Goal: Task Accomplishment & Management: Manage account settings

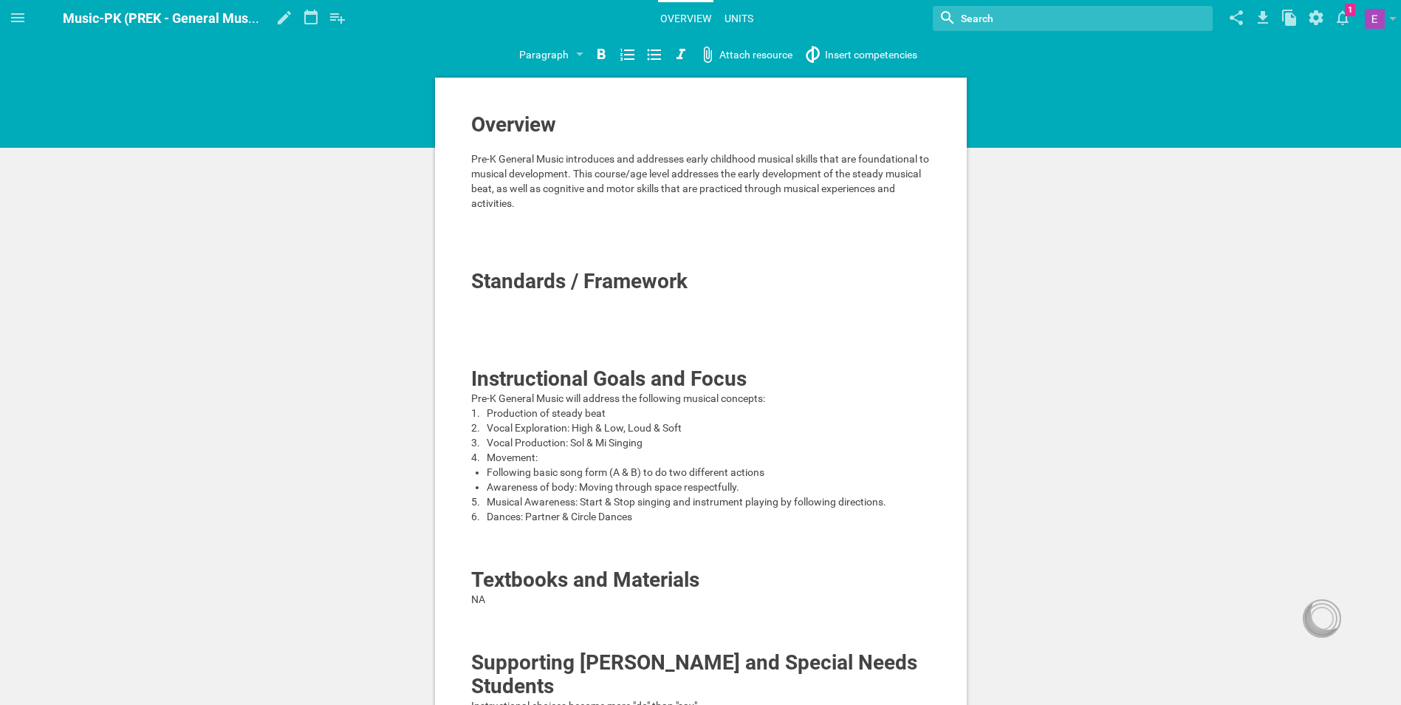
click at [747, 16] on link "Units" at bounding box center [738, 18] width 33 height 32
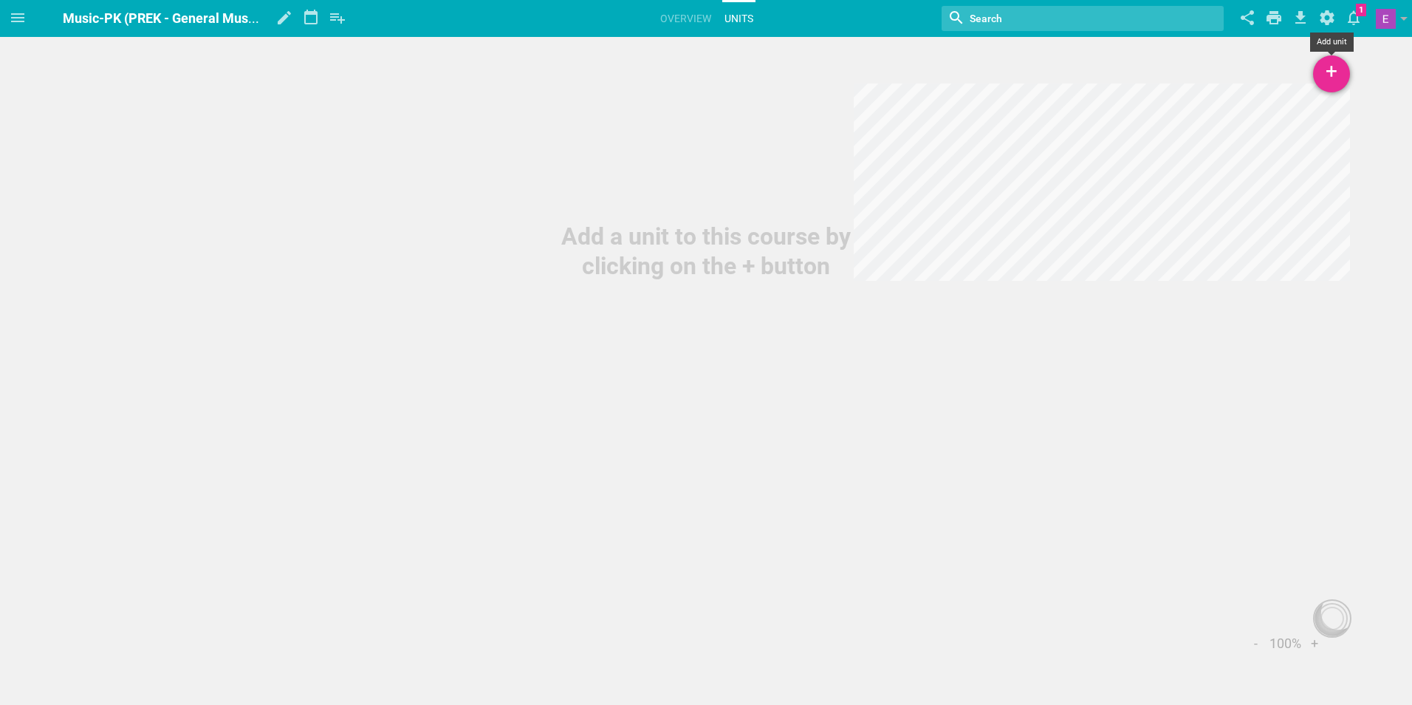
click at [1322, 83] on div "+" at bounding box center [1331, 73] width 37 height 37
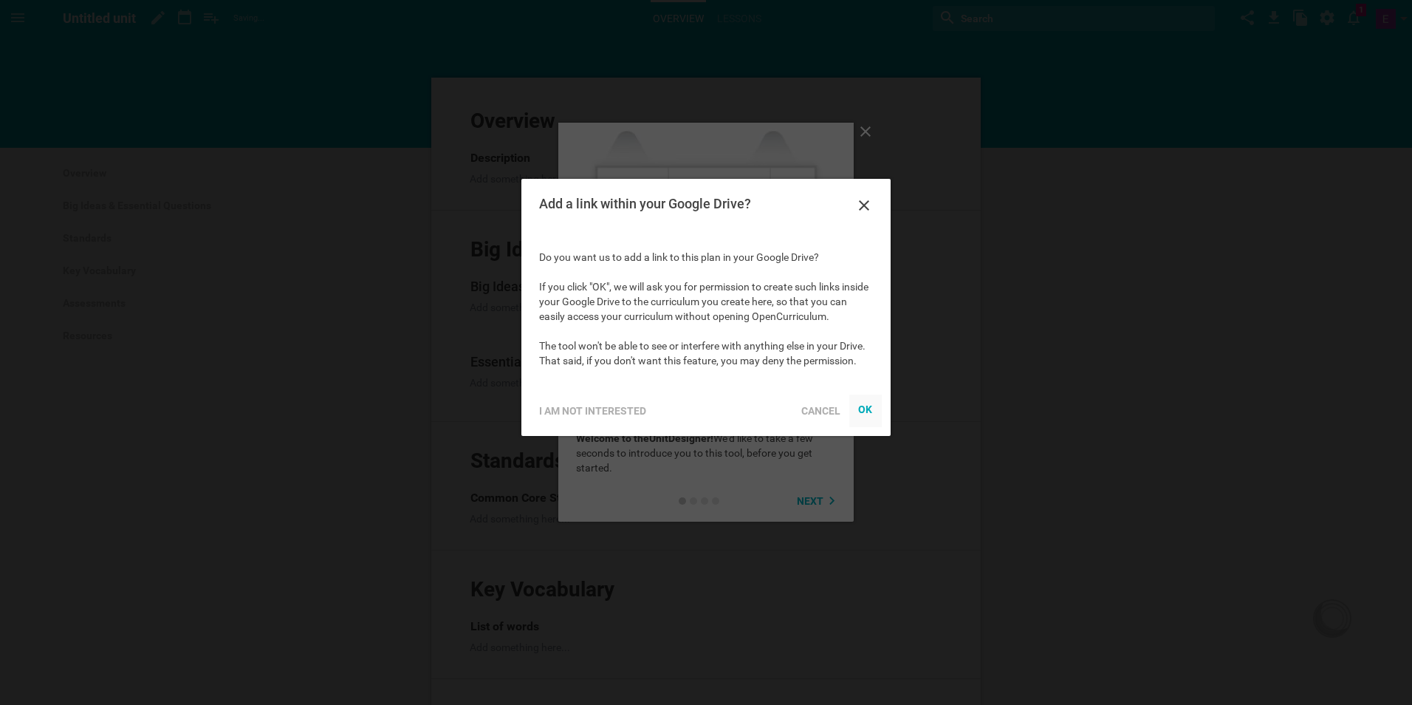
click at [865, 408] on div "OK" at bounding box center [865, 409] width 15 height 12
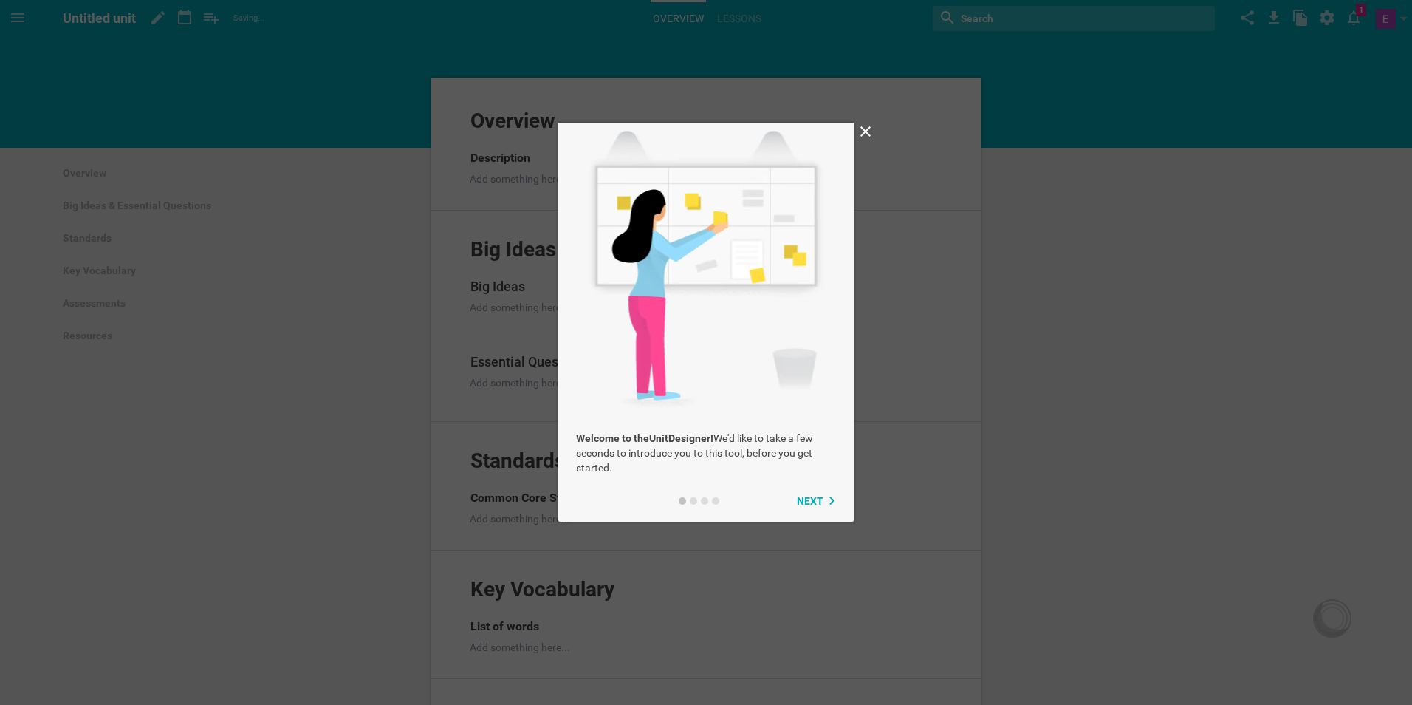
click at [866, 132] on icon at bounding box center [865, 131] width 10 height 10
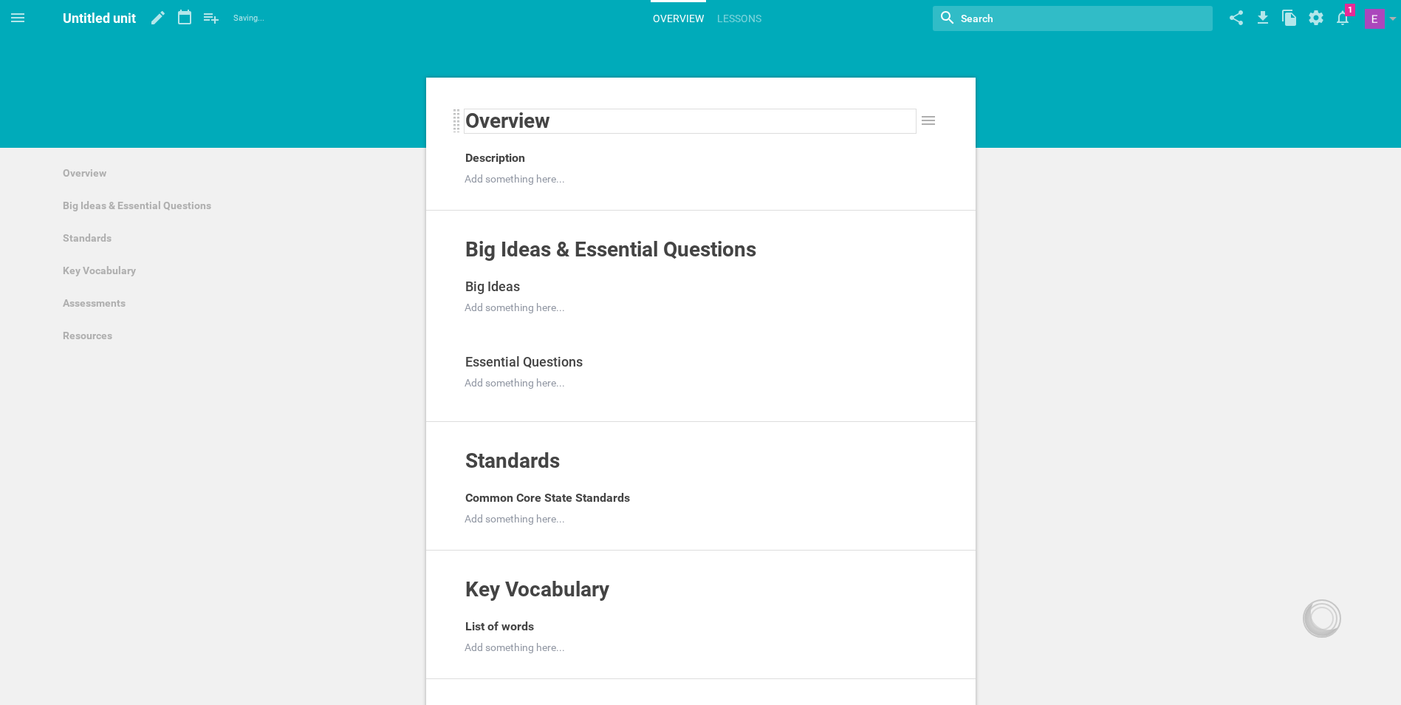
click at [688, 123] on div "Overview" at bounding box center [690, 121] width 450 height 24
click at [713, 57] on div "Section" at bounding box center [696, 54] width 61 height 27
click at [548, 128] on span "Overview" at bounding box center [507, 121] width 85 height 24
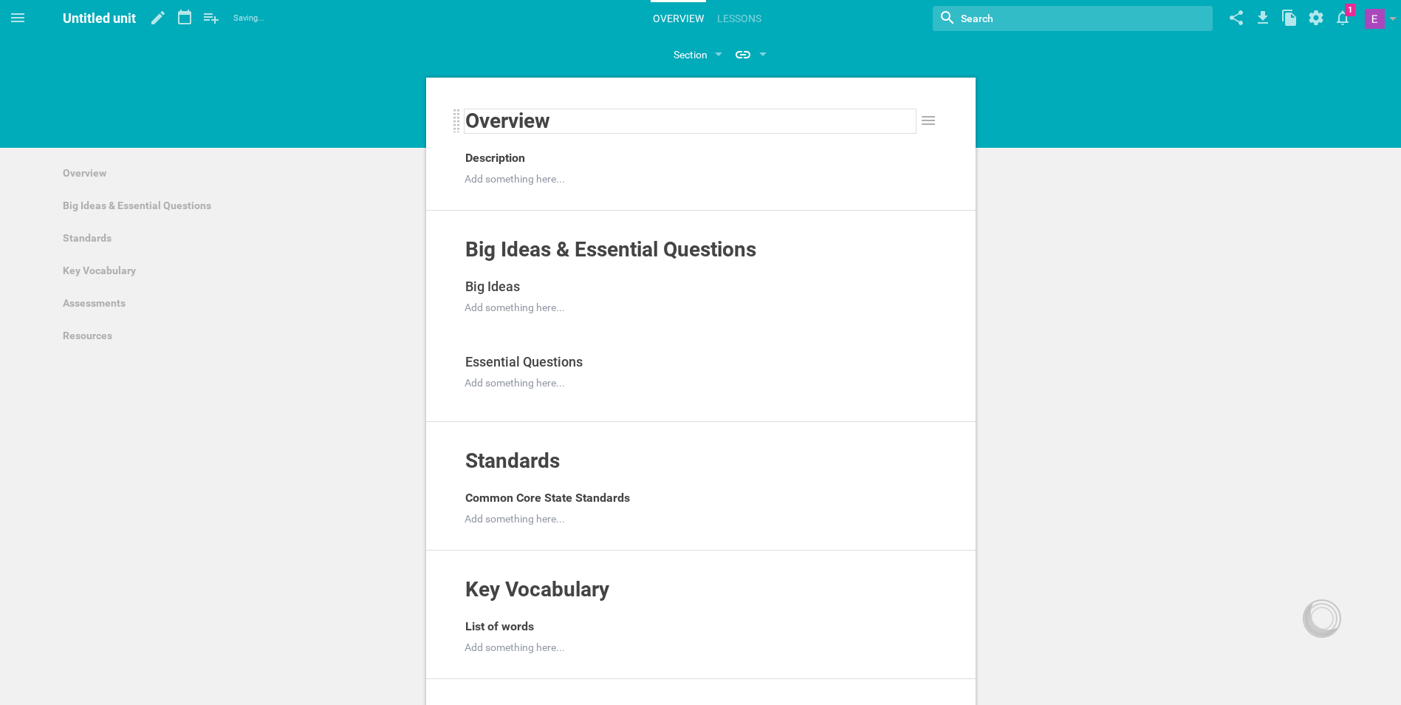
click at [527, 126] on span "Overview" at bounding box center [507, 121] width 85 height 24
click at [501, 123] on span "Overview" at bounding box center [507, 121] width 85 height 24
click at [501, 125] on span "Overview" at bounding box center [507, 121] width 85 height 24
click at [936, 123] on icon at bounding box center [928, 121] width 18 height 18
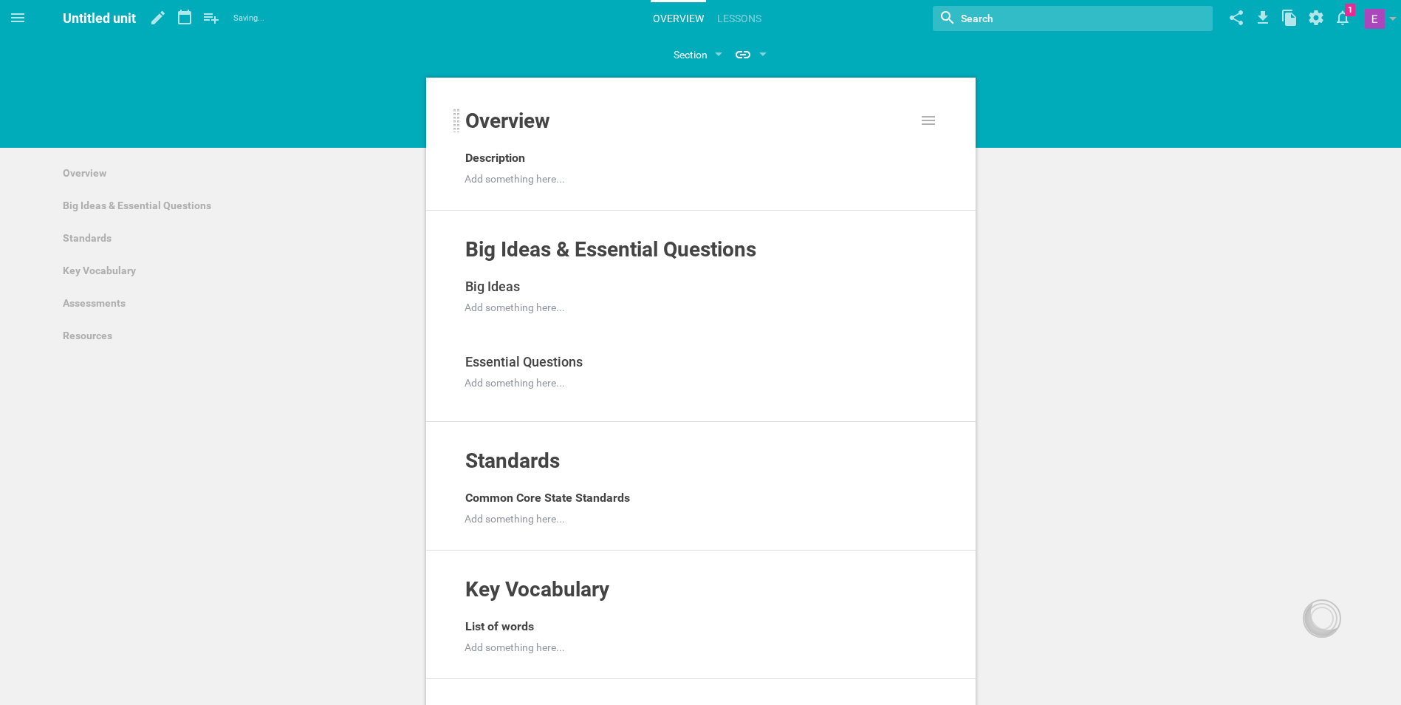
click at [585, 136] on div "Overview" at bounding box center [690, 127] width 453 height 37
click at [589, 127] on div "Overview" at bounding box center [690, 121] width 450 height 24
click at [628, 244] on span "Big Ideas & Essential Questions" at bounding box center [610, 249] width 291 height 24
click at [527, 253] on span "Big Ideas & Essential Questions" at bounding box center [610, 249] width 291 height 24
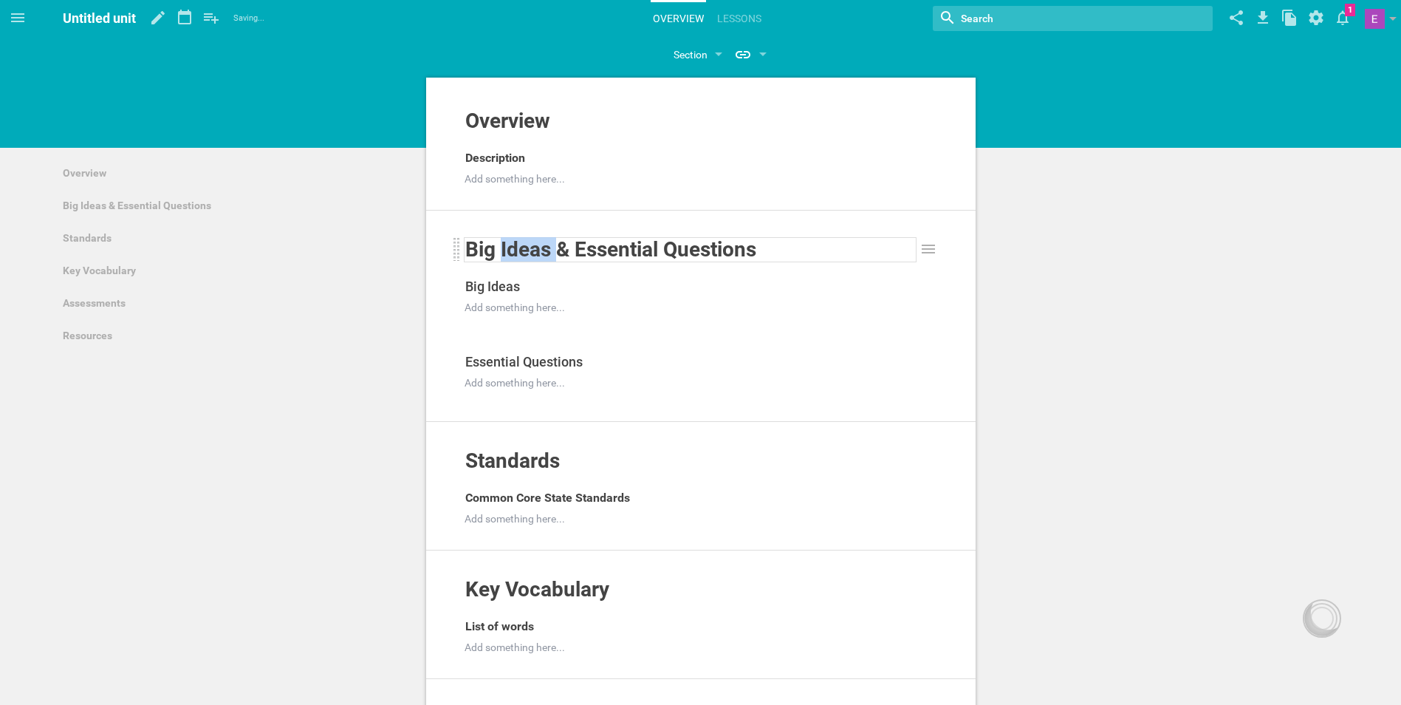
click at [527, 253] on span "Big Ideas & Essential Questions" at bounding box center [610, 249] width 291 height 24
click at [1015, 182] on div "Overview Add to other unit ... Hide from public Description Add something here.…" at bounding box center [700, 615] width 1401 height 1231
click at [181, 13] on icon at bounding box center [184, 17] width 13 height 15
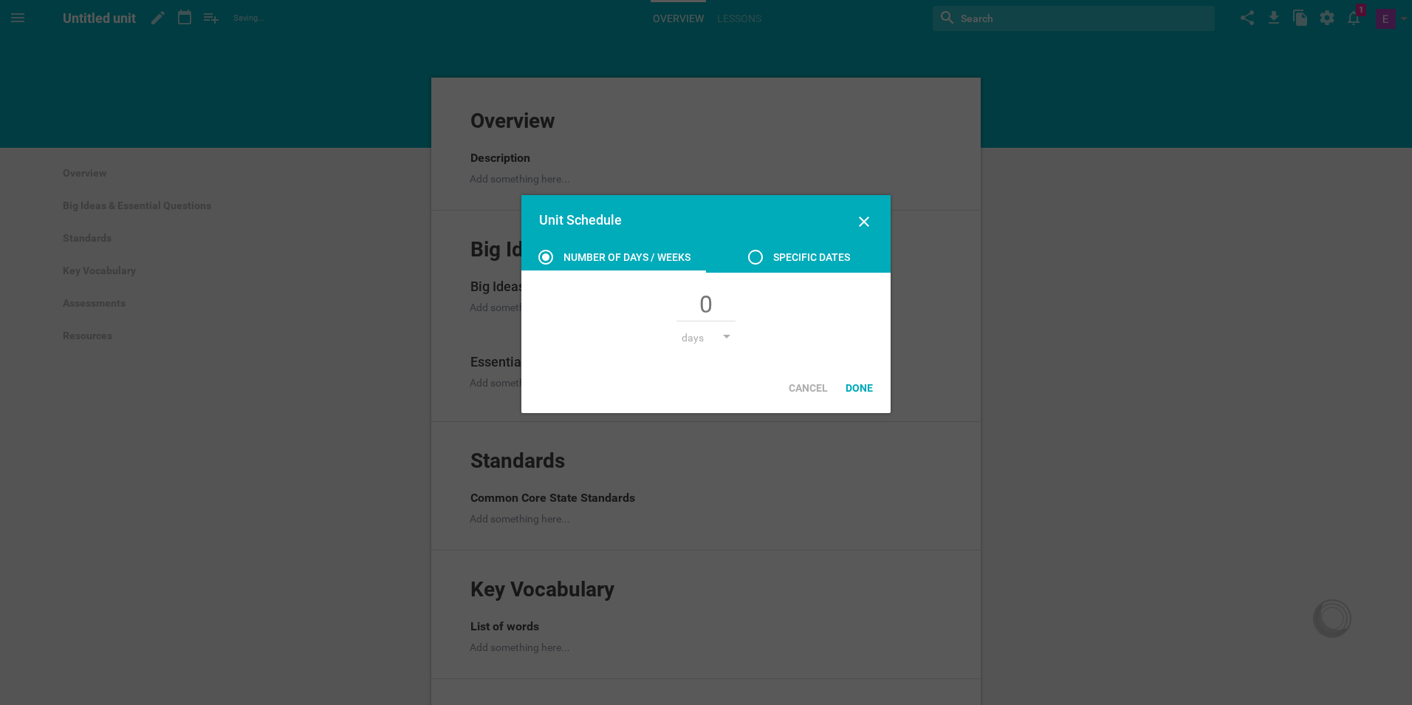
click at [771, 261] on div "Specific dates" at bounding box center [798, 257] width 103 height 18
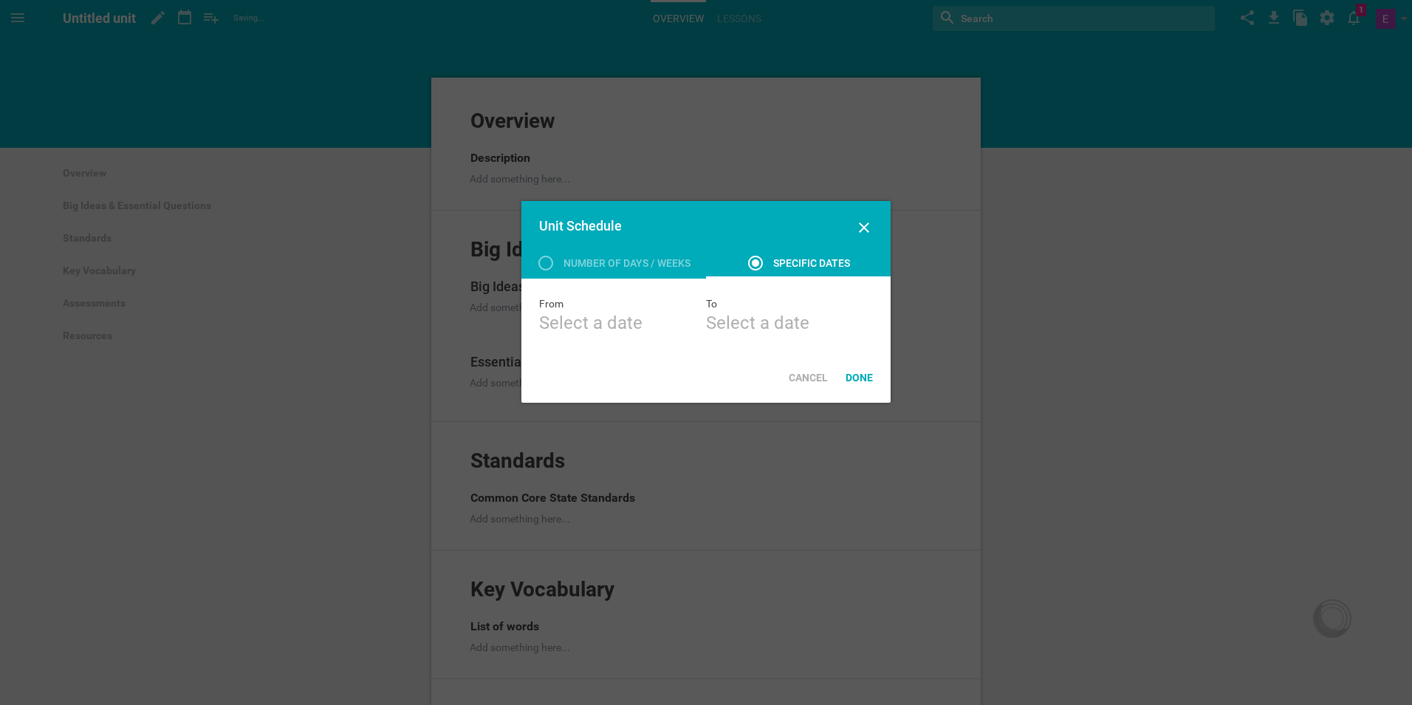
click at [596, 253] on div "Unit Schedule" at bounding box center [705, 227] width 369 height 53
click at [588, 262] on div "Number of days / weeks" at bounding box center [626, 263] width 127 height 18
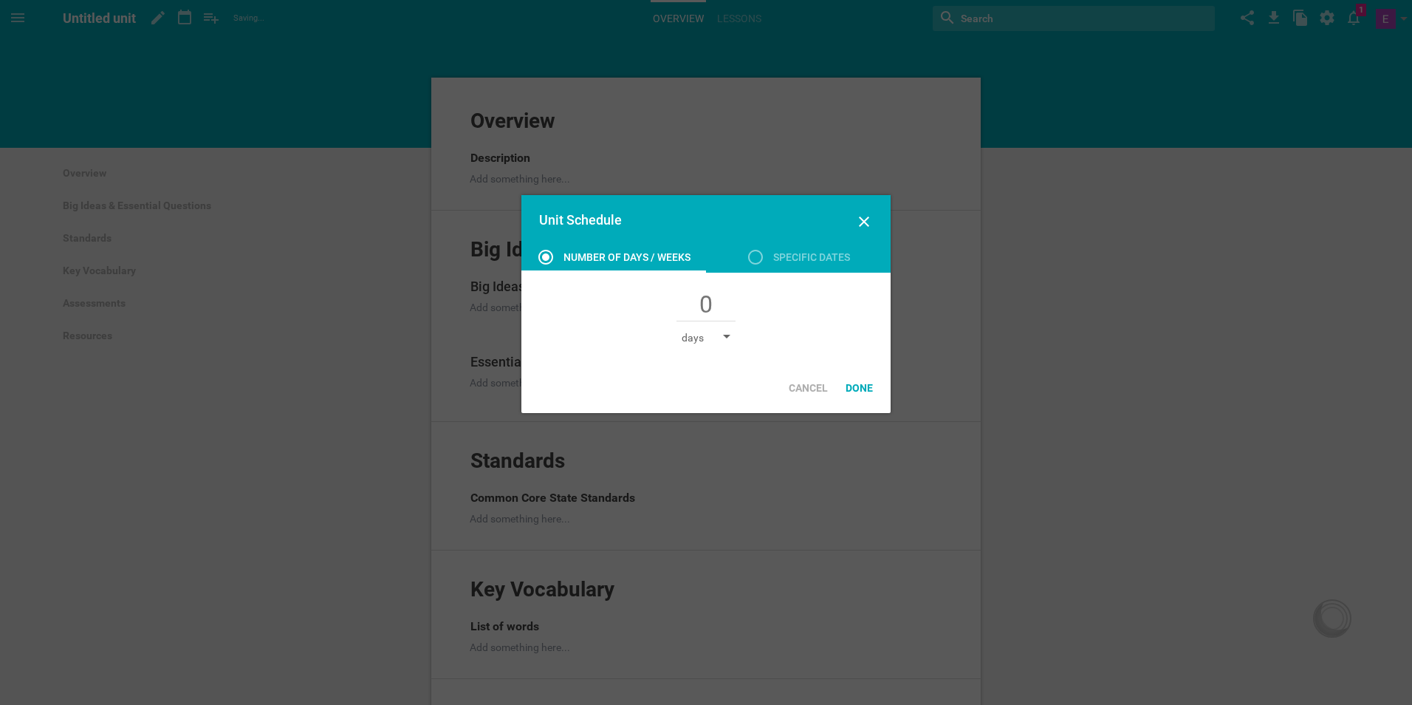
click at [718, 333] on div "days" at bounding box center [706, 337] width 49 height 15
click at [716, 396] on li "weeks" at bounding box center [719, 393] width 74 height 32
click at [709, 332] on div "weeks" at bounding box center [696, 337] width 29 height 15
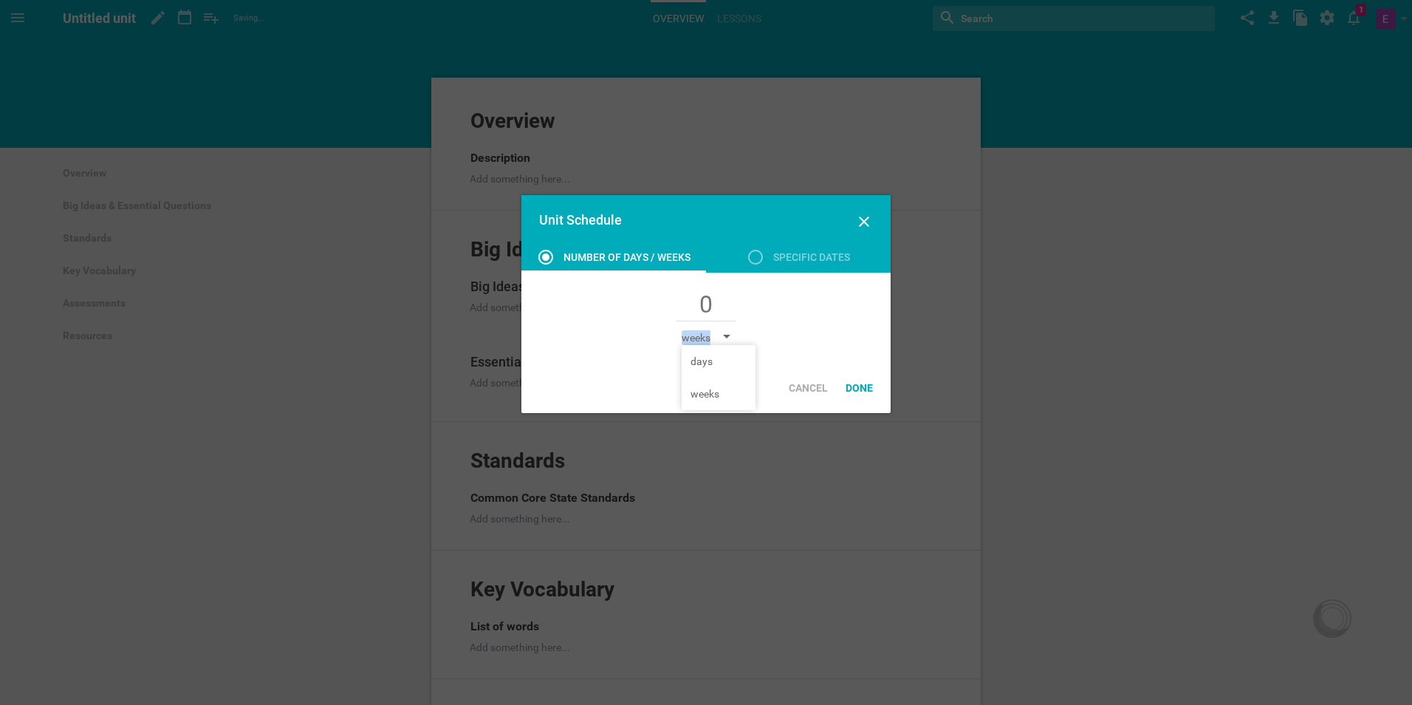
click at [709, 332] on div "weeks" at bounding box center [696, 337] width 29 height 15
drag, startPoint x: 709, startPoint y: 332, endPoint x: 722, endPoint y: 339, distance: 15.2
click at [722, 339] on div "weeks" at bounding box center [706, 337] width 49 height 15
click at [735, 341] on div "weeks days weeks" at bounding box center [705, 318] width 369 height 90
click at [850, 387] on div "Done" at bounding box center [859, 387] width 45 height 32
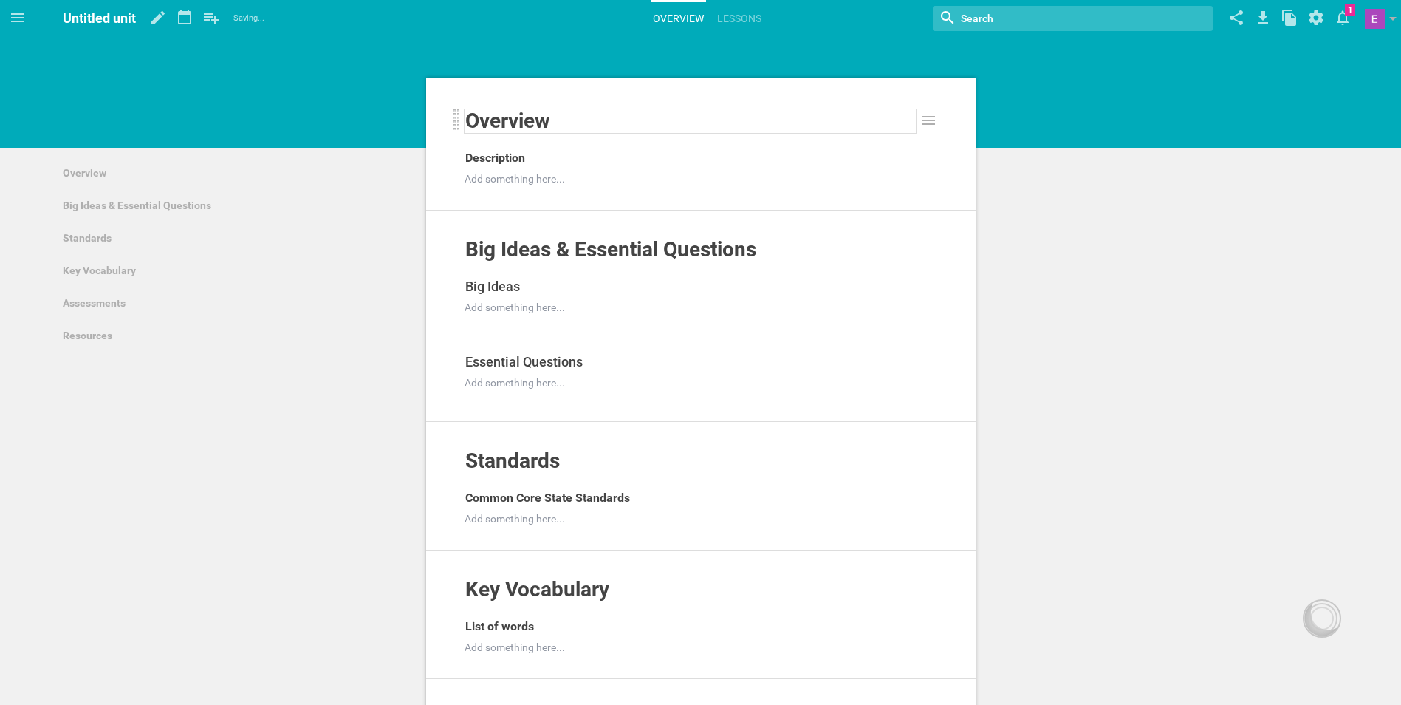
click at [514, 124] on span "Overview" at bounding box center [507, 121] width 85 height 24
click at [506, 149] on div "Description" at bounding box center [690, 158] width 450 height 24
click at [544, 116] on span "Overview" at bounding box center [507, 121] width 85 height 24
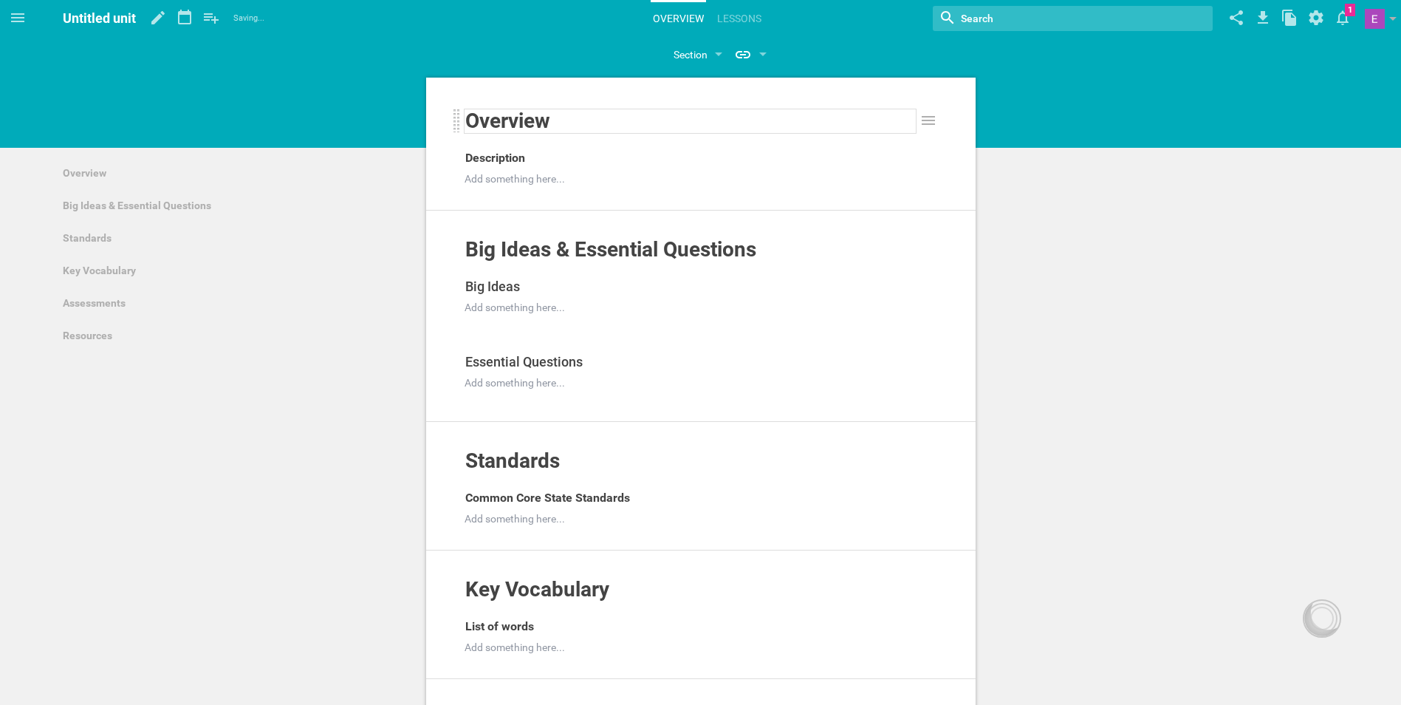
click at [542, 118] on span "Overview" at bounding box center [507, 121] width 85 height 24
click at [741, 133] on div "Overview" at bounding box center [690, 121] width 453 height 25
drag, startPoint x: 729, startPoint y: 122, endPoint x: 763, endPoint y: 162, distance: 53.0
click at [699, 186] on div "Add something here..." at bounding box center [690, 179] width 453 height 16
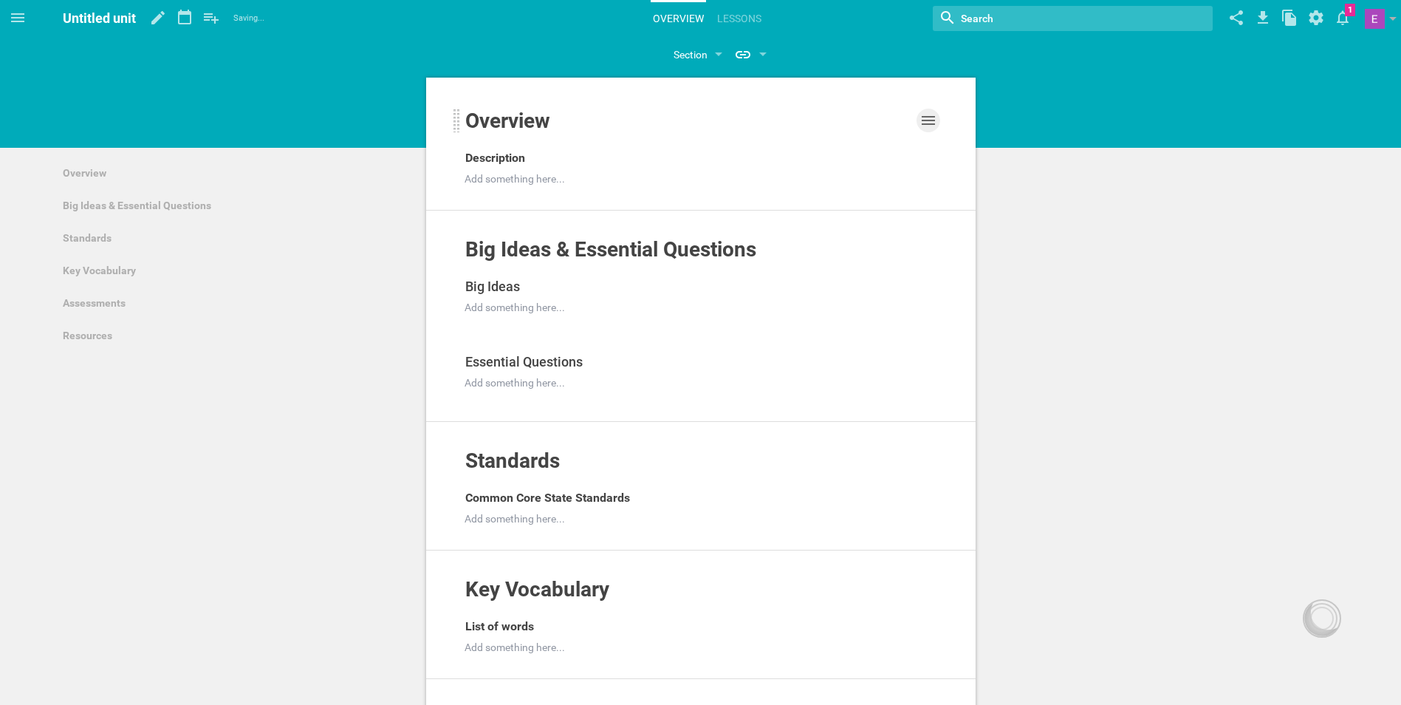
click at [929, 119] on icon at bounding box center [928, 121] width 18 height 18
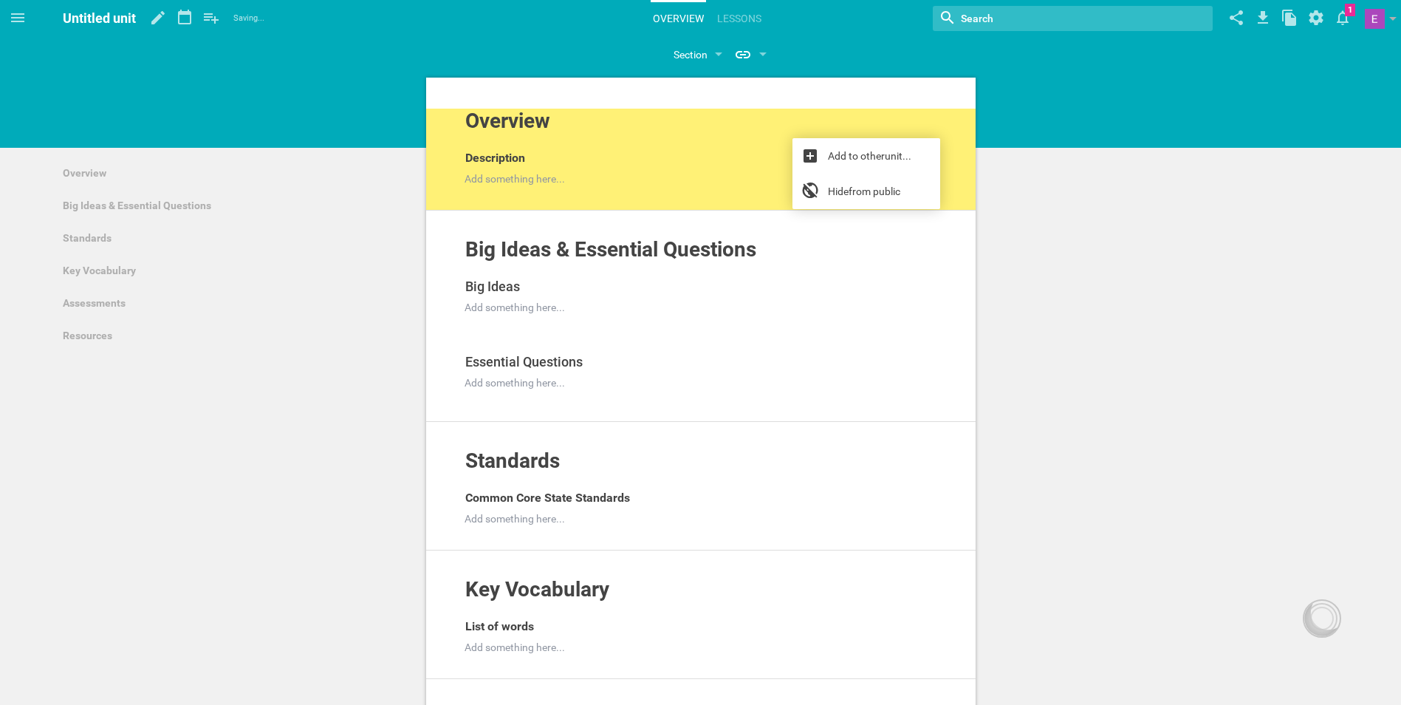
click at [1108, 143] on div "Overview Add to other unit ... Hide from public Description Add something here.…" at bounding box center [700, 615] width 1401 height 1231
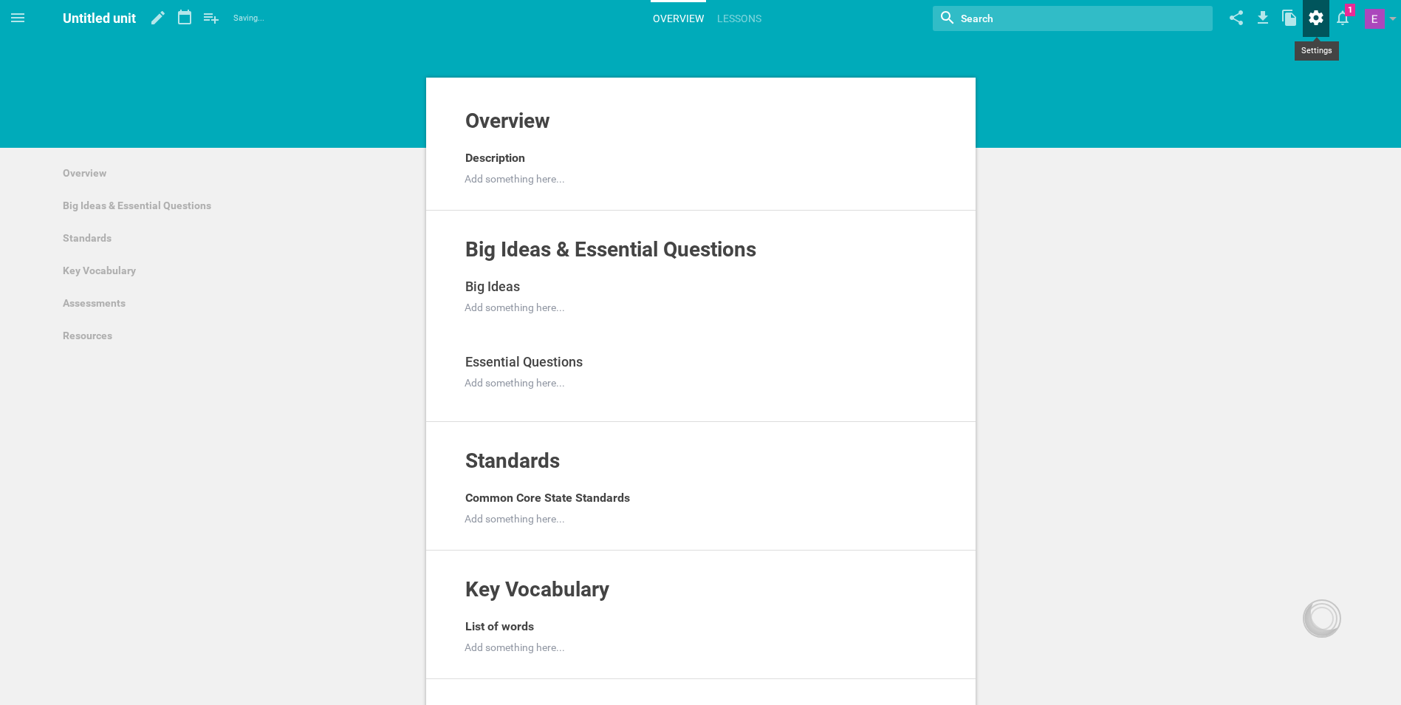
click at [1311, 20] on icon at bounding box center [1316, 17] width 14 height 15
click at [1264, 89] on link "Delete unit …" at bounding box center [1270, 91] width 121 height 32
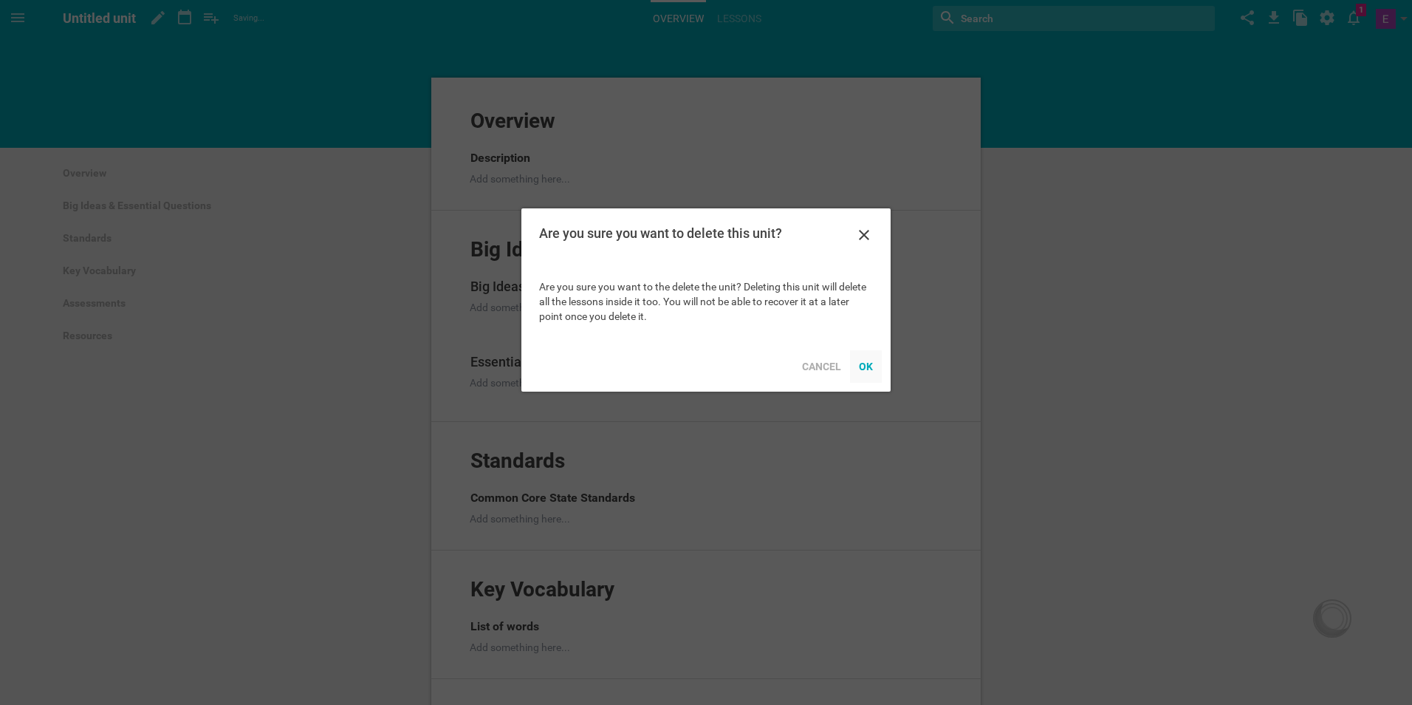
click at [867, 372] on div "OK" at bounding box center [866, 366] width 32 height 32
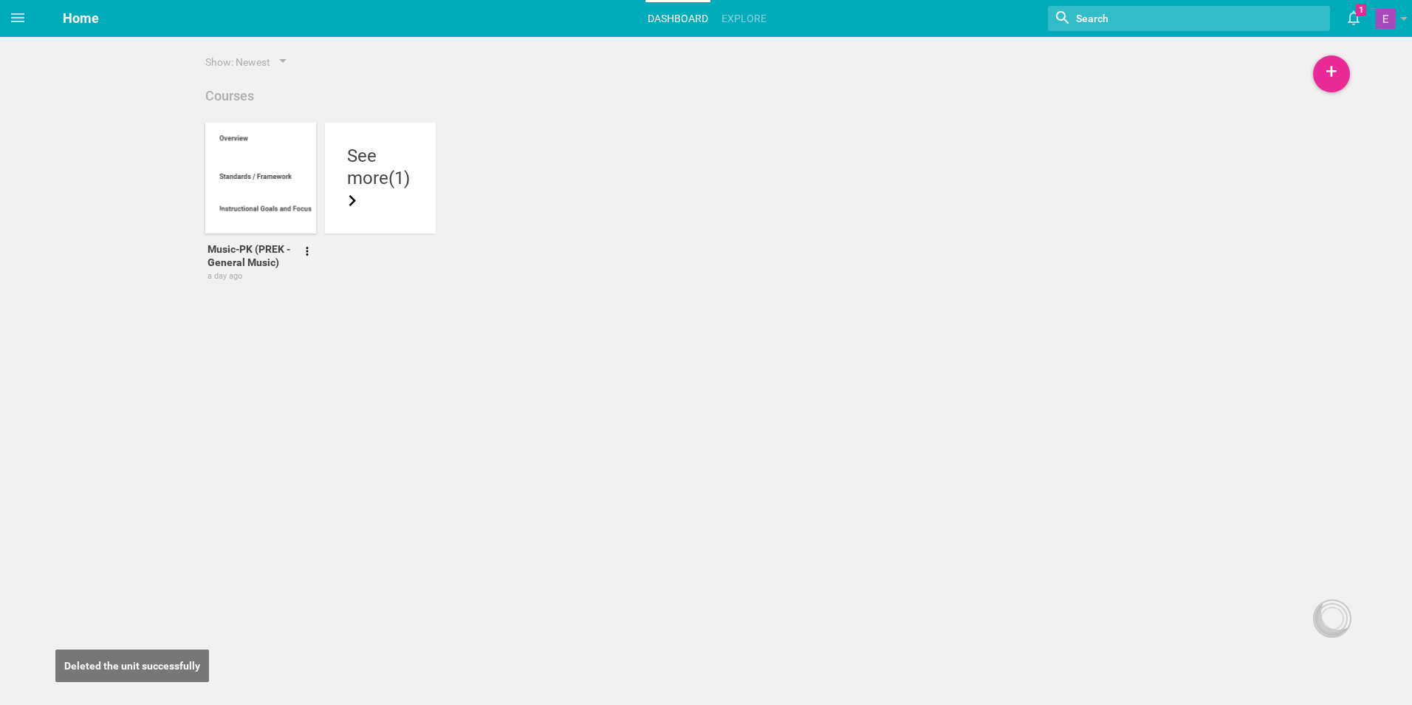
click at [244, 200] on div at bounding box center [269, 210] width 111 height 25
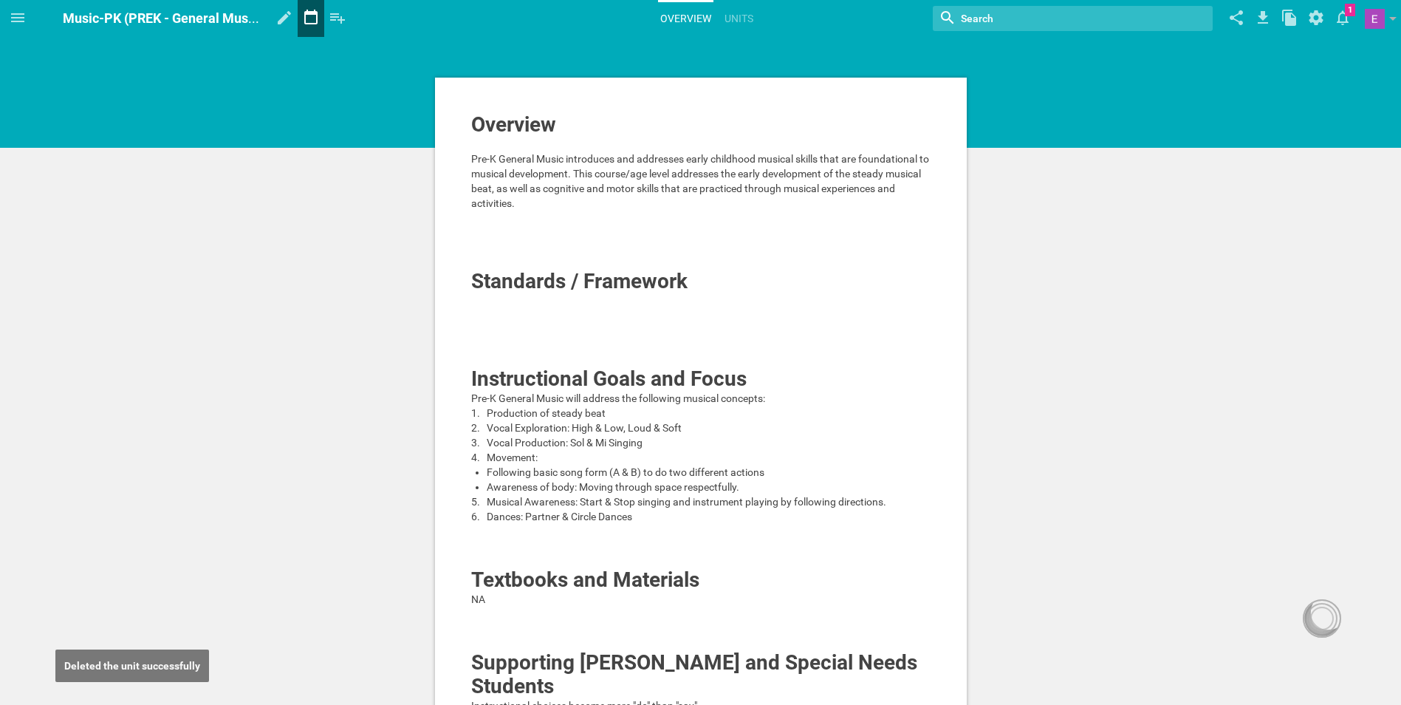
click at [321, 27] on icon at bounding box center [311, 17] width 27 height 35
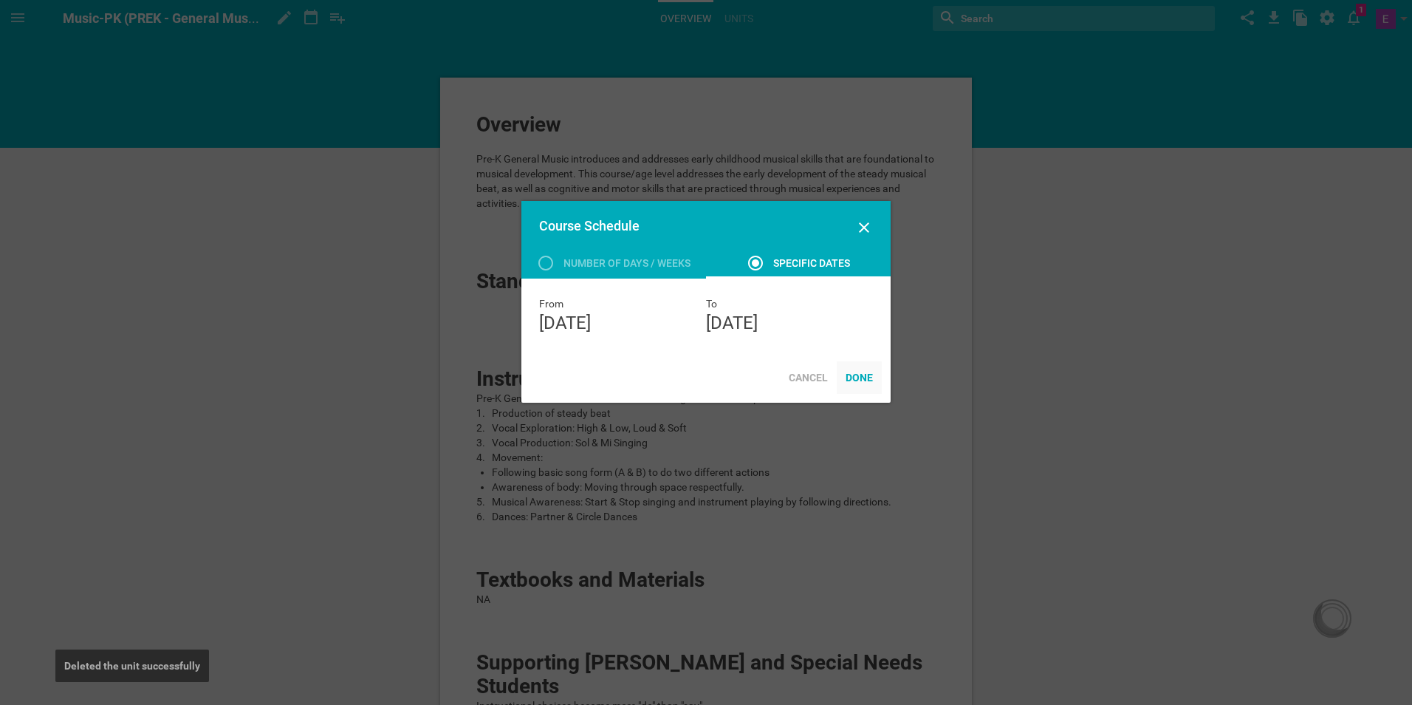
click at [869, 388] on div "Done" at bounding box center [859, 377] width 45 height 32
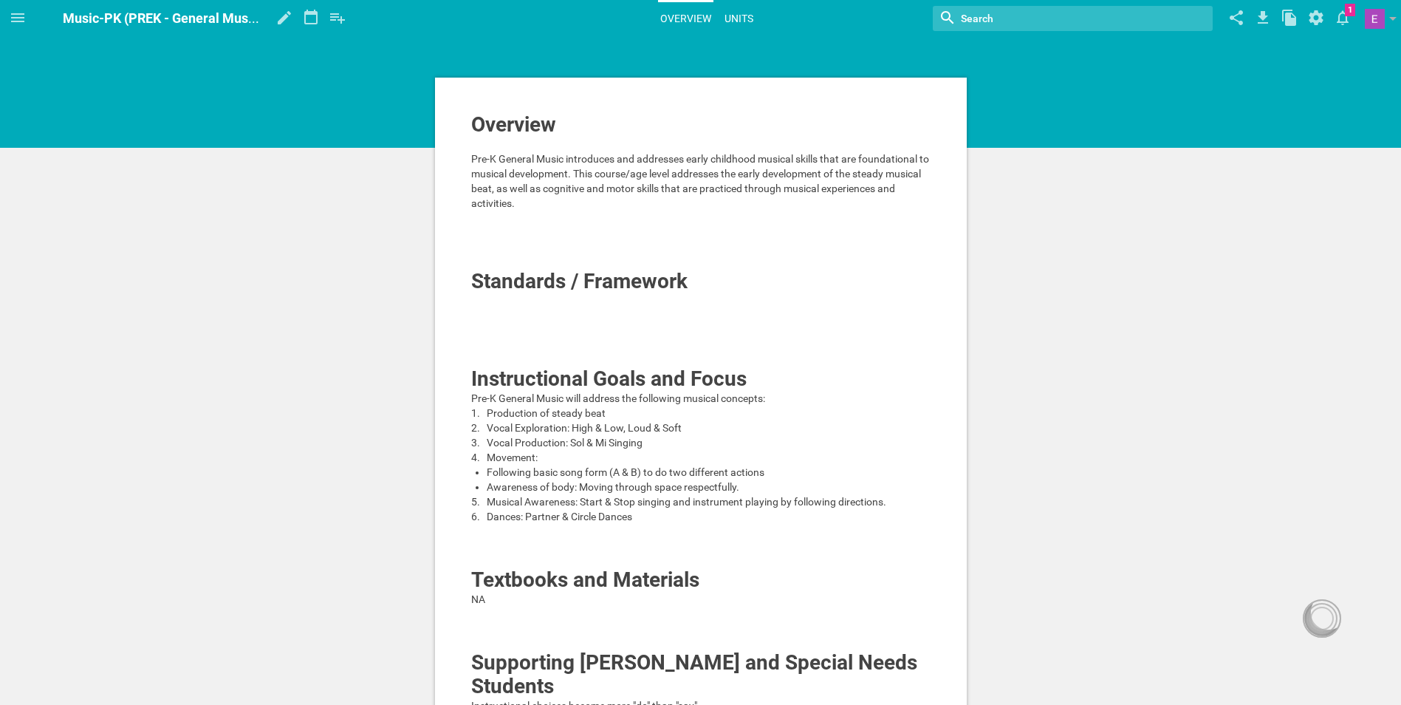
click at [743, 14] on link "Units" at bounding box center [738, 18] width 33 height 32
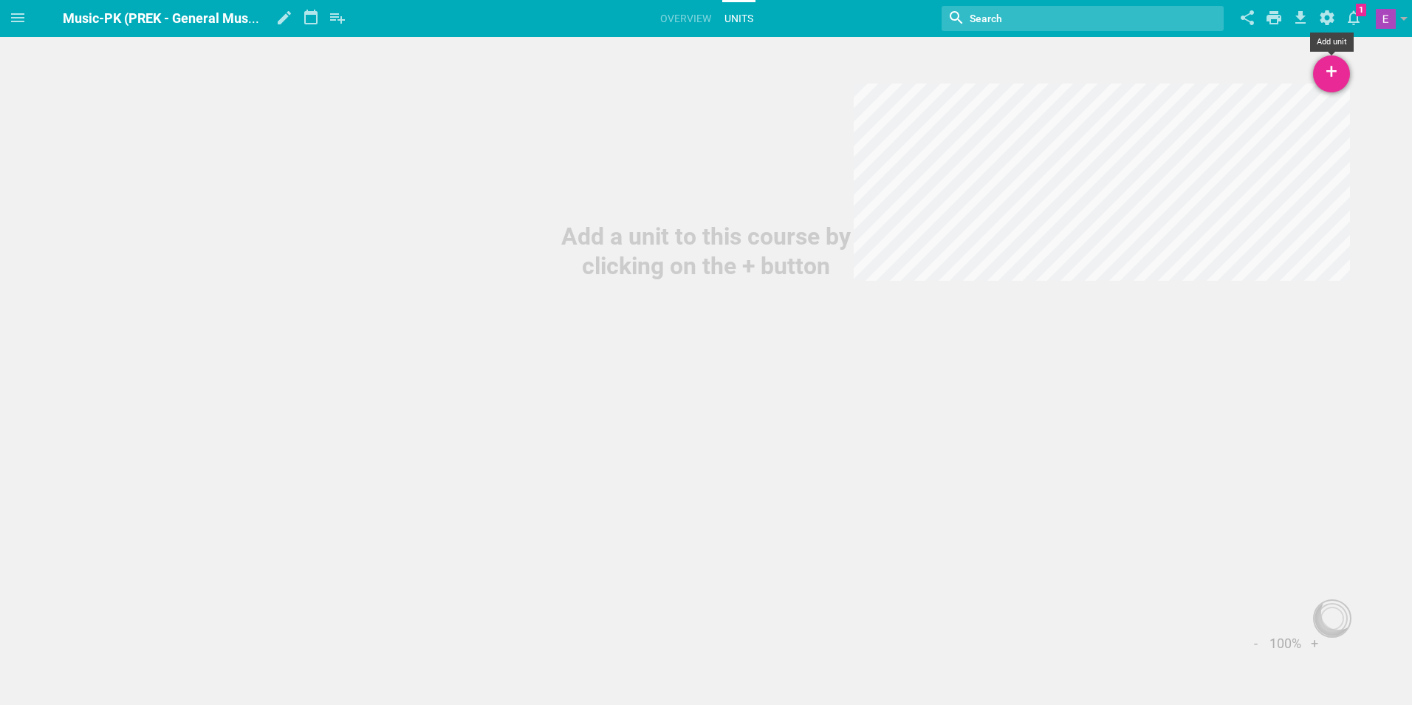
click at [1322, 68] on div "+" at bounding box center [1331, 73] width 37 height 37
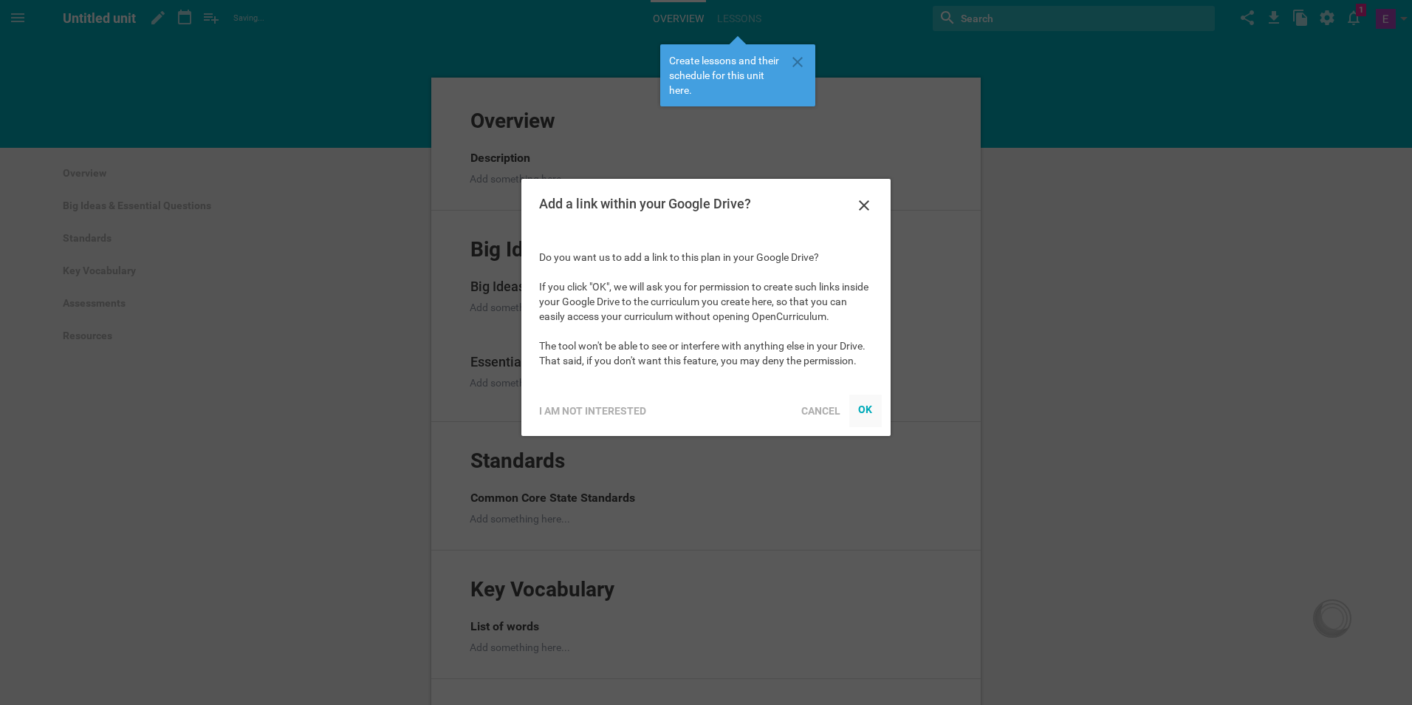
click at [873, 419] on div at bounding box center [865, 410] width 32 height 32
drag, startPoint x: 865, startPoint y: 403, endPoint x: 9, endPoint y: 0, distance: 946.1
click at [865, 403] on iframe at bounding box center [865, 410] width 15 height 15
click at [869, 204] on icon at bounding box center [864, 205] width 18 height 18
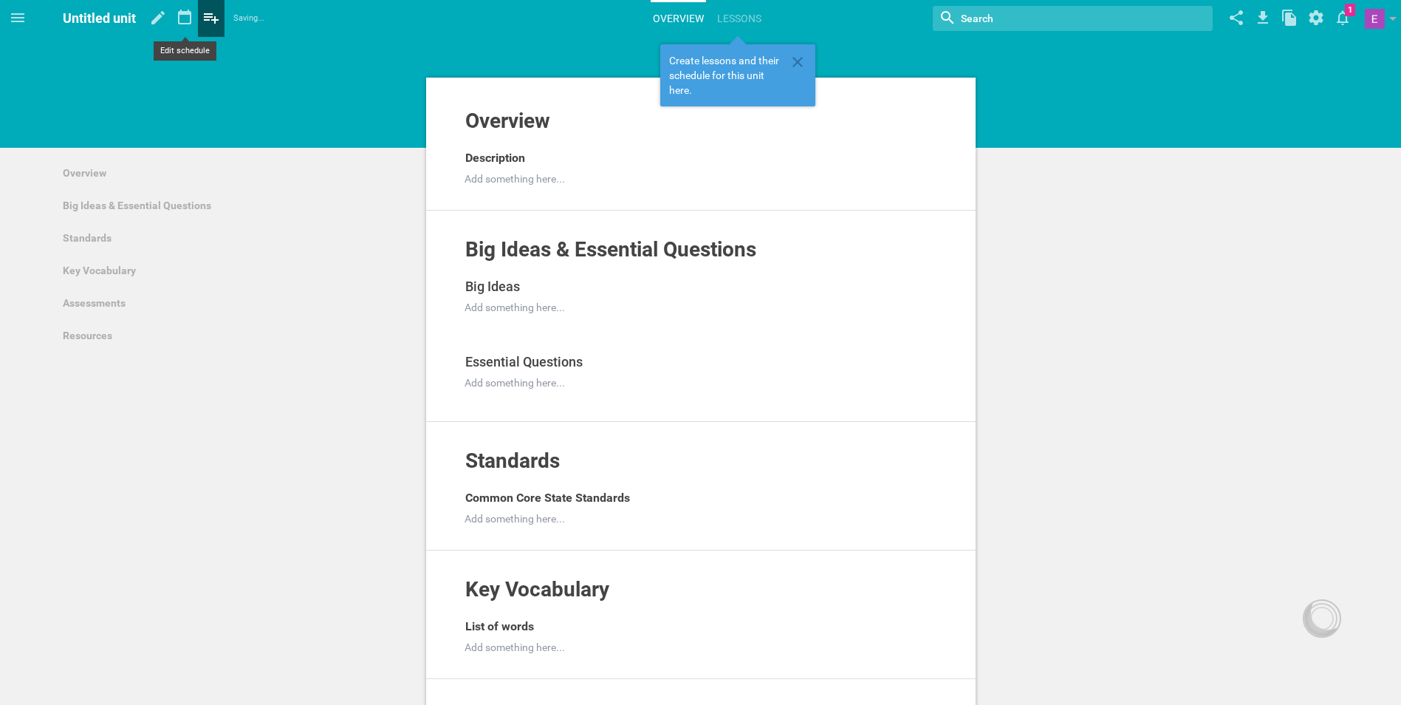
click at [218, 15] on icon at bounding box center [211, 17] width 27 height 35
click at [188, 18] on icon at bounding box center [184, 17] width 27 height 35
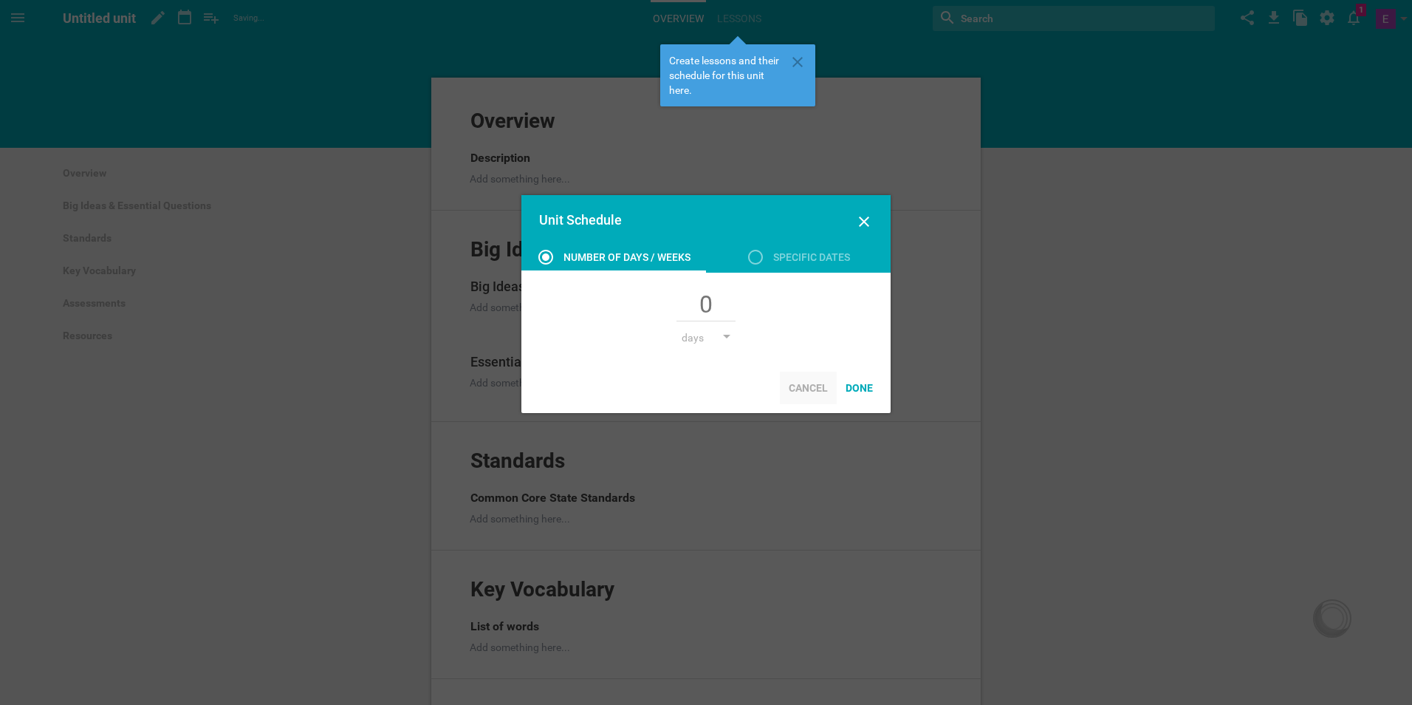
click at [801, 385] on div "Cancel" at bounding box center [808, 387] width 57 height 32
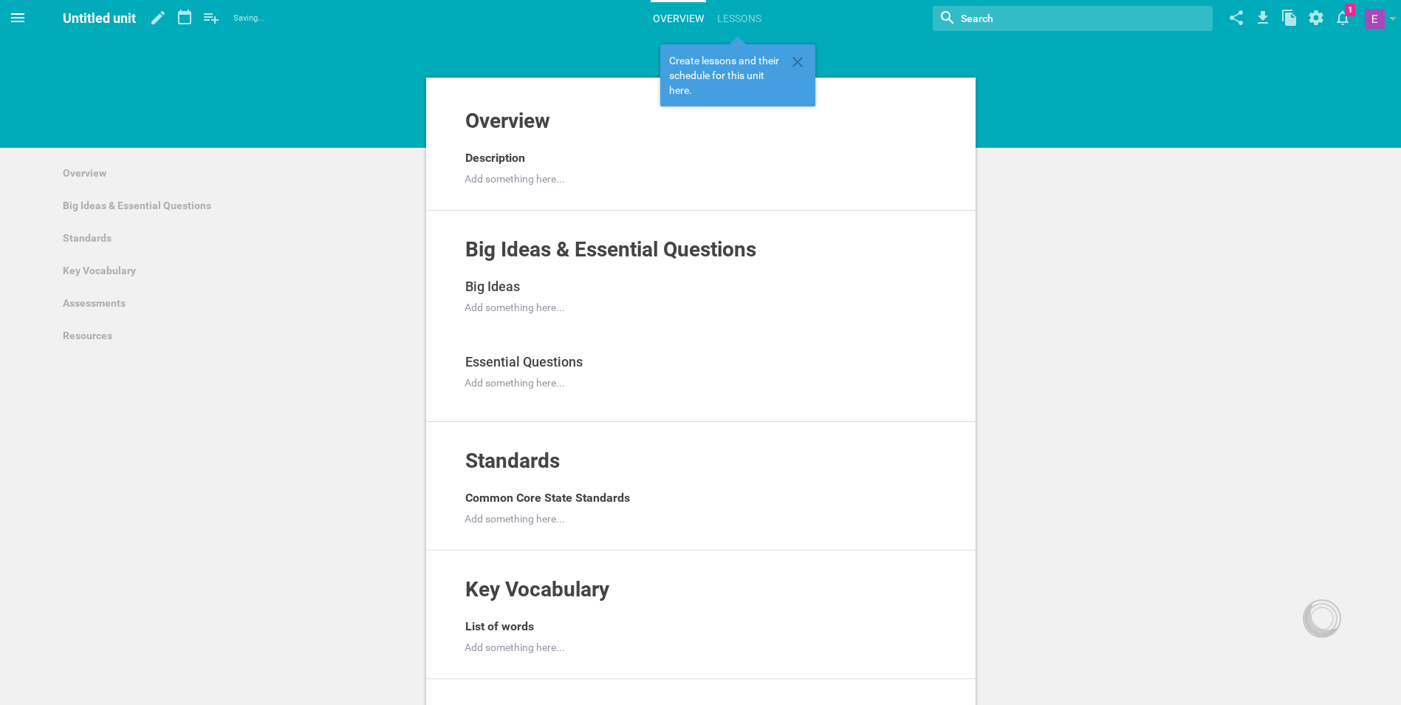
click at [30, 21] on span at bounding box center [17, 17] width 35 height 35
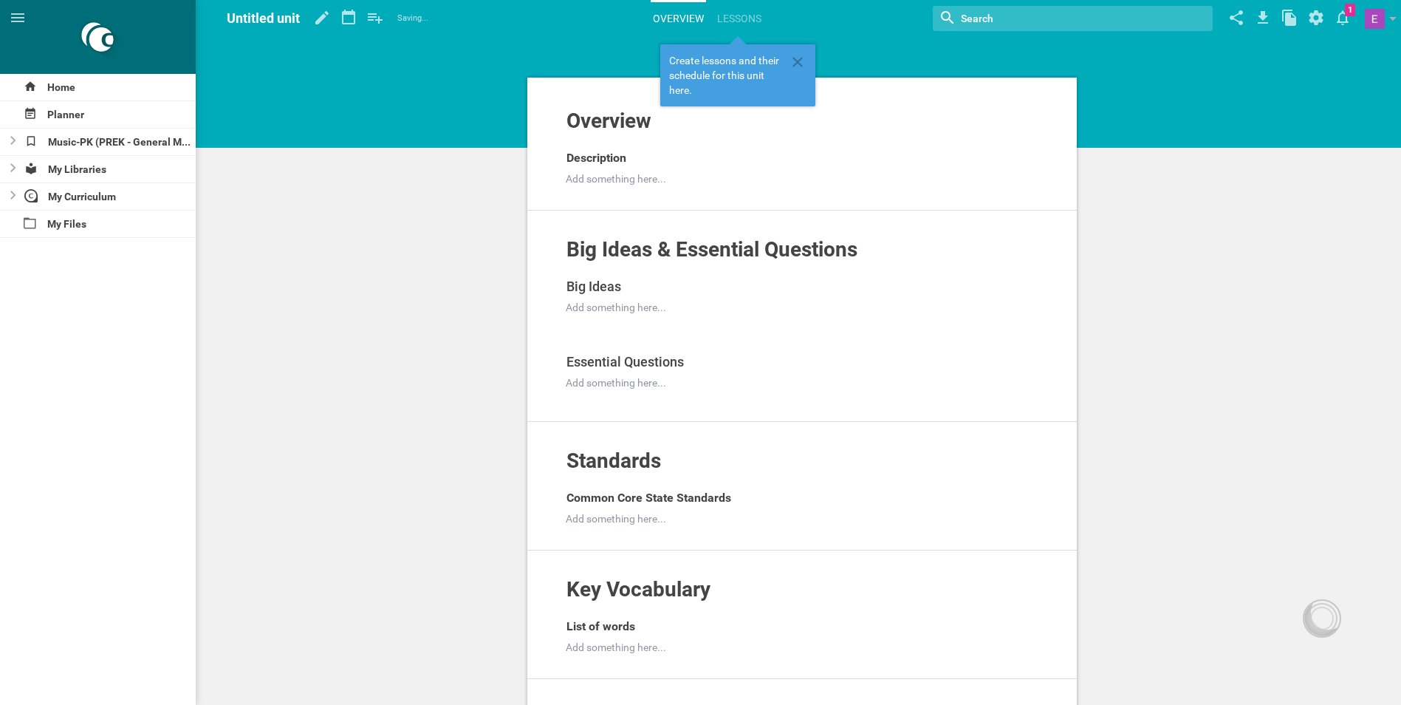
click at [295, 25] on span "Untitled unit" at bounding box center [263, 18] width 73 height 16
drag, startPoint x: 295, startPoint y: 25, endPoint x: 267, endPoint y: 40, distance: 31.7
click at [267, 40] on div "Overview Add to other unit ... Hide from public Description Add something here.…" at bounding box center [802, 615] width 1198 height 1231
click at [318, 13] on icon at bounding box center [322, 17] width 27 height 35
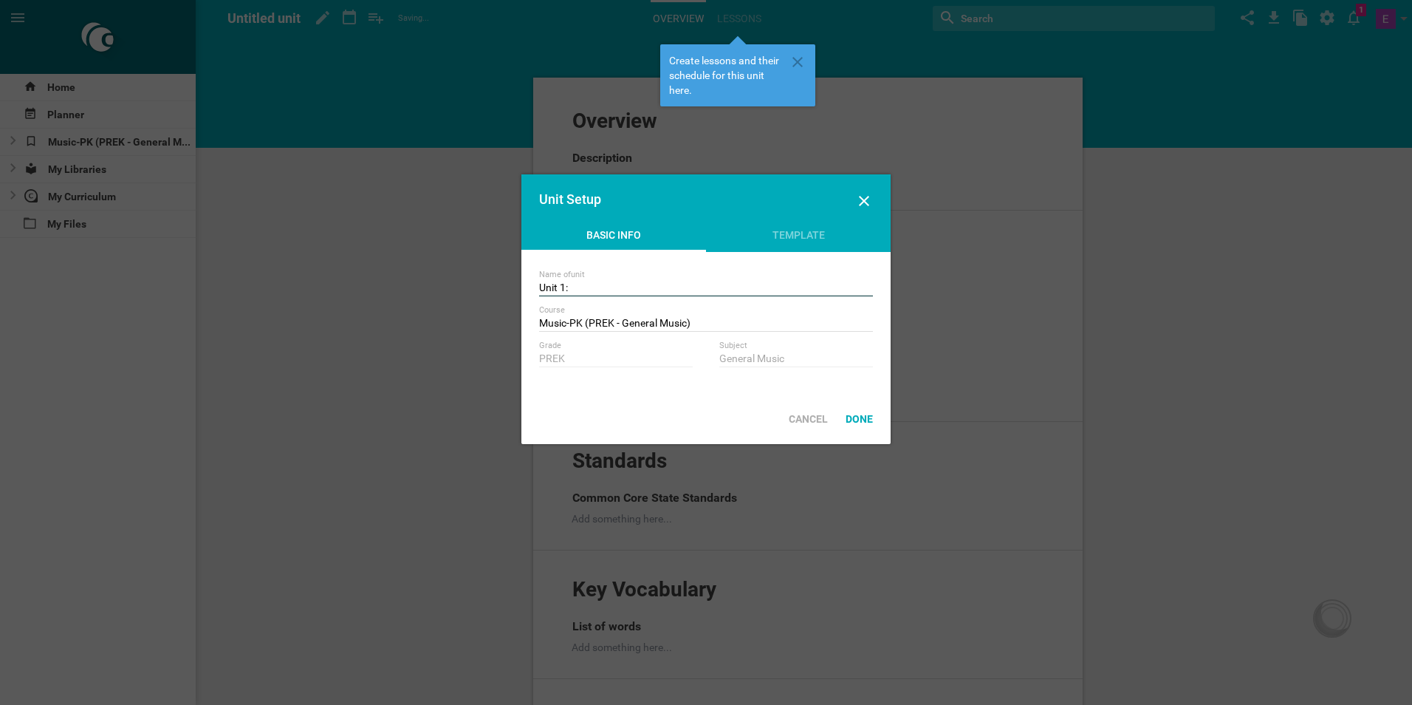
click at [586, 287] on input "Unit 1:" at bounding box center [706, 288] width 334 height 15
drag, startPoint x: 589, startPoint y: 297, endPoint x: 589, endPoint y: 286, distance: 11.1
click at [588, 297] on div "Name of unit Unit 1: Course Music-PK (PREK - General Music) Create new unit tit…" at bounding box center [705, 323] width 369 height 142
click at [589, 285] on input "Unit 1:" at bounding box center [706, 288] width 334 height 15
drag, startPoint x: 673, startPoint y: 289, endPoint x: 572, endPoint y: 289, distance: 101.2
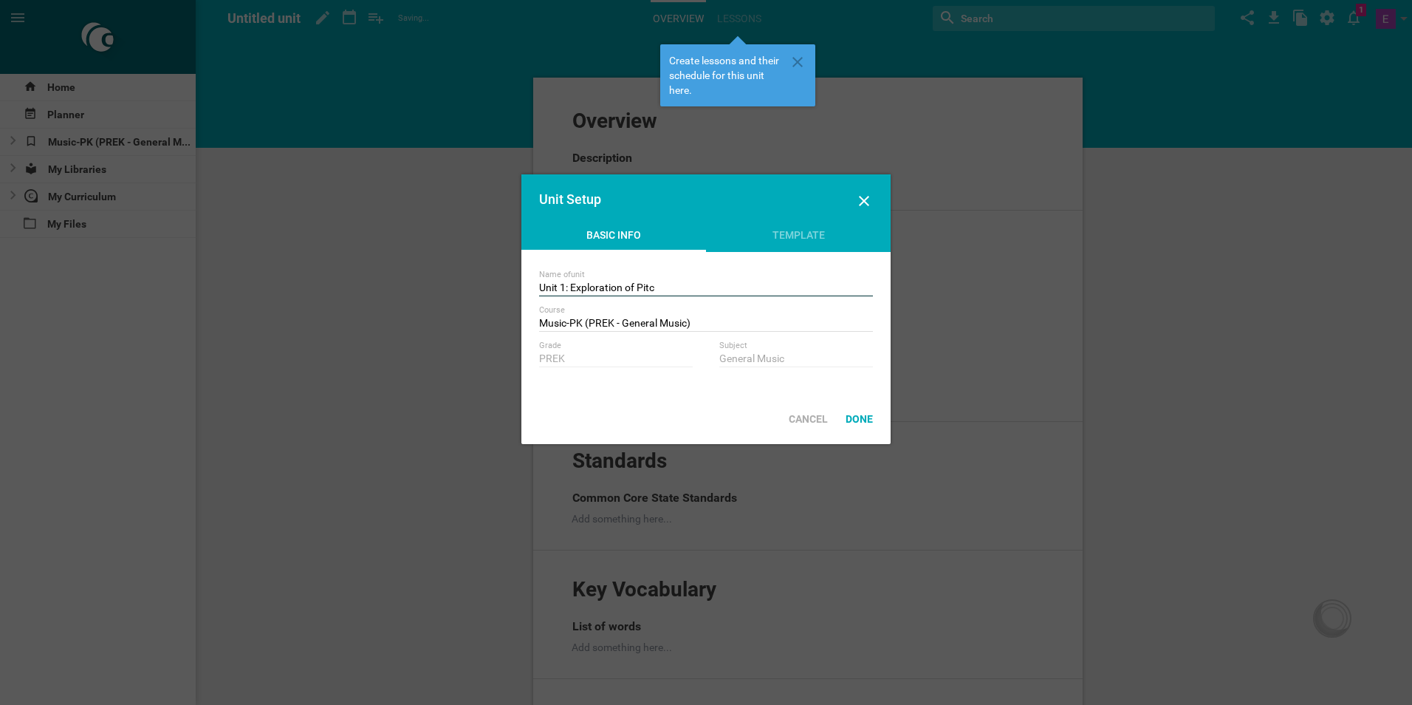
click at [572, 289] on input "Unit 1: Exploration of Pitc" at bounding box center [706, 288] width 334 height 15
type input "Unit 1: Developing the Beat"
click at [853, 411] on div "Done" at bounding box center [859, 418] width 45 height 32
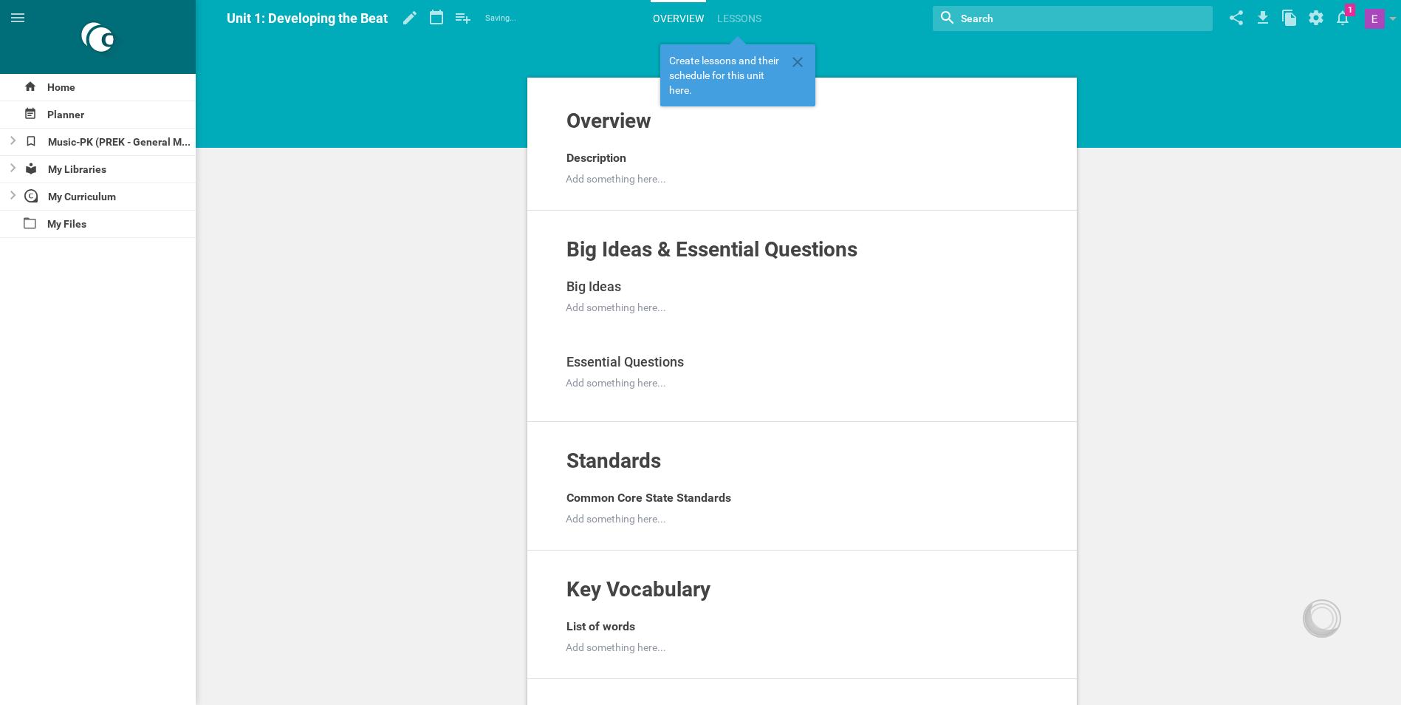
drag, startPoint x: 398, startPoint y: 289, endPoint x: 357, endPoint y: 270, distance: 44.6
click at [397, 288] on div "Overview Add to other unit ... Hide from public Description Add something here.…" at bounding box center [802, 615] width 1198 height 1231
click at [72, 146] on div "Music-PK (PREK - General Music)" at bounding box center [108, 141] width 176 height 27
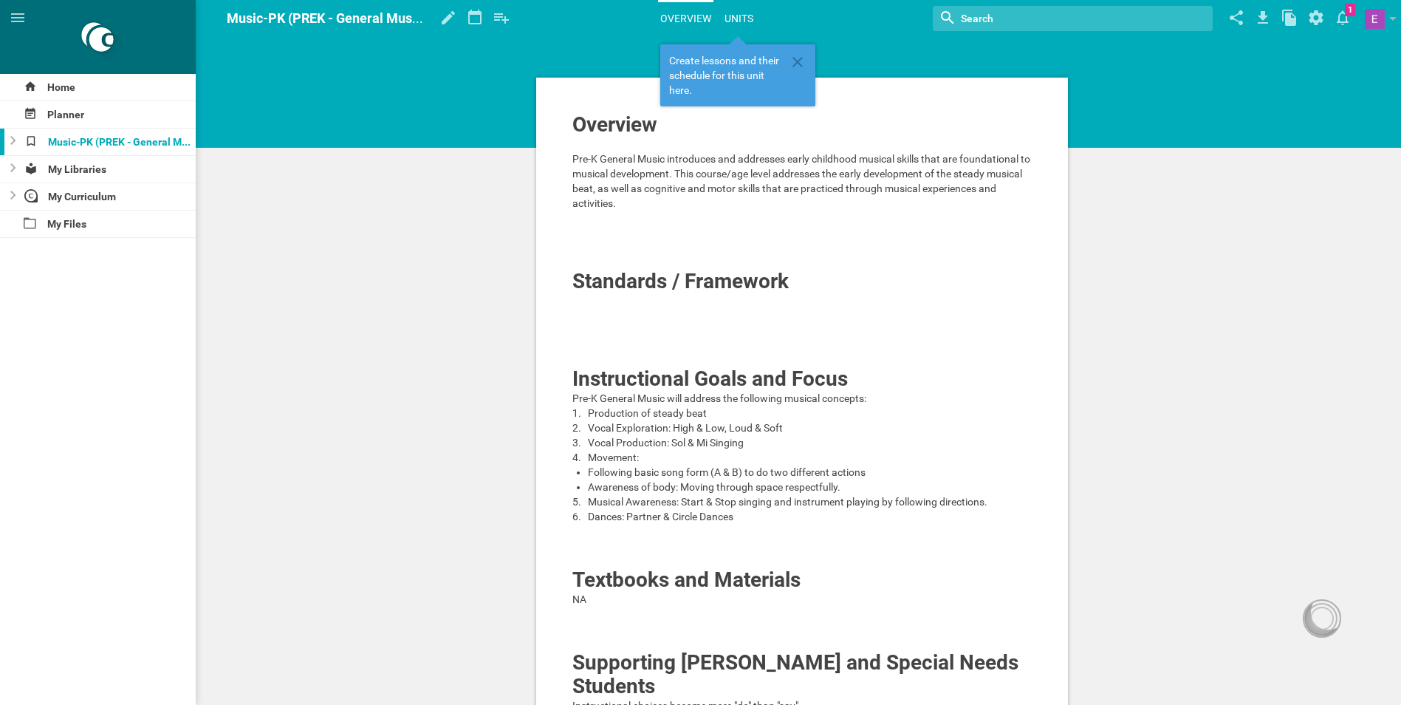
click at [748, 10] on link "Units" at bounding box center [738, 18] width 33 height 32
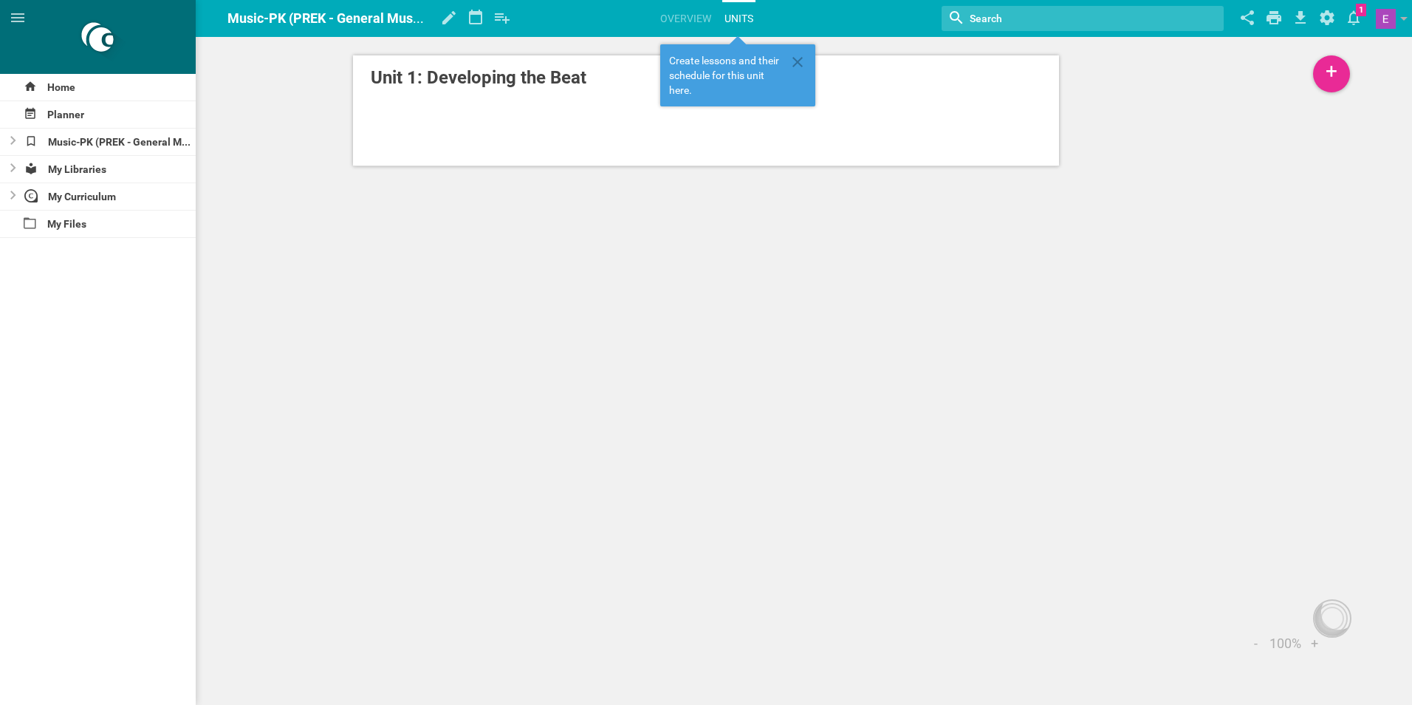
drag, startPoint x: 575, startPoint y: 346, endPoint x: 715, endPoint y: 179, distance: 218.6
click at [594, 333] on div "Home Planner Music-PK (PREK - General Music) My Libraries My Curriculum My File…" at bounding box center [706, 352] width 1412 height 705
click at [795, 64] on icon at bounding box center [798, 62] width 18 height 18
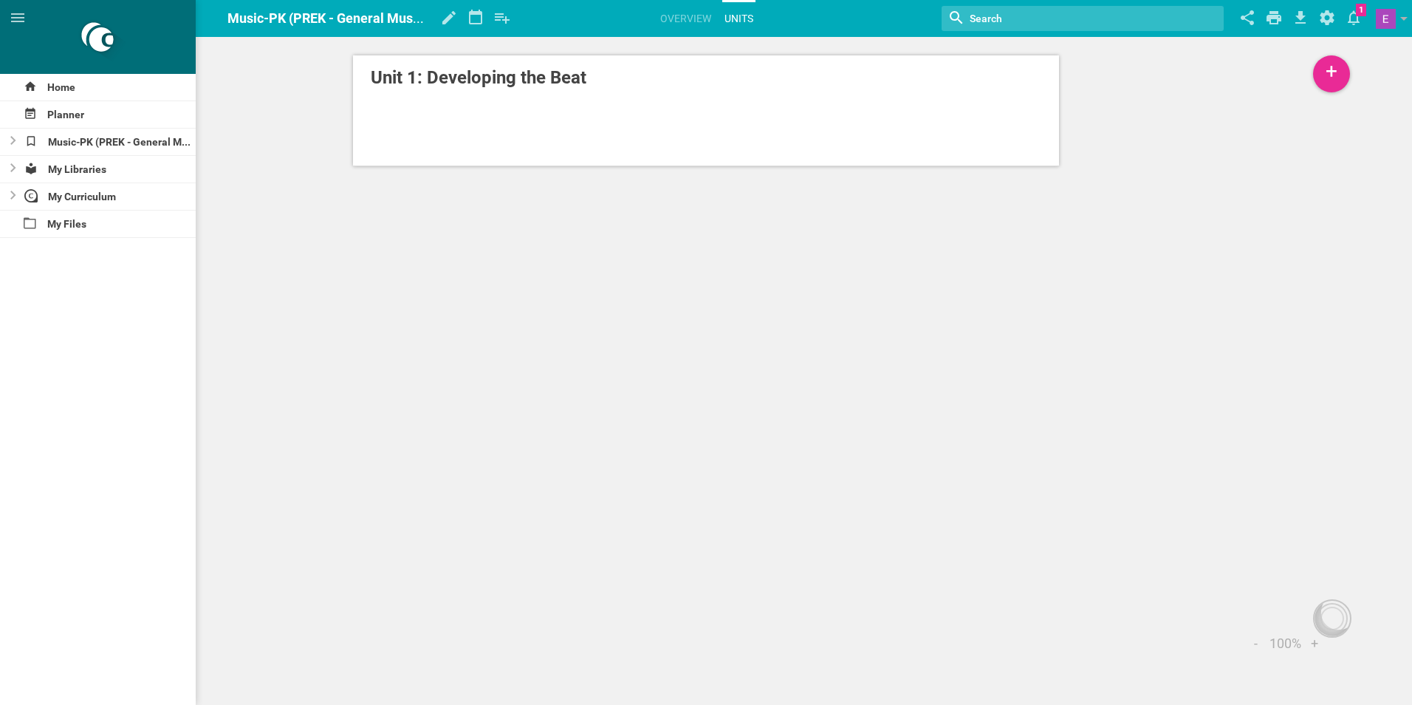
drag, startPoint x: 761, startPoint y: 353, endPoint x: 722, endPoint y: 292, distance: 71.7
click at [761, 352] on div "Home Planner Music-PK (PREK - General Music) My Libraries My Curriculum My File…" at bounding box center [706, 352] width 1412 height 705
drag, startPoint x: 688, startPoint y: 277, endPoint x: 680, endPoint y: 283, distance: 9.5
click at [683, 276] on div "Home Planner Music-PK (PREK - General Music) My Libraries My Curriculum My File…" at bounding box center [706, 352] width 1412 height 705
click at [680, 283] on div "Home Planner Music-PK (PREK - General Music) My Libraries My Curriculum My File…" at bounding box center [706, 352] width 1412 height 705
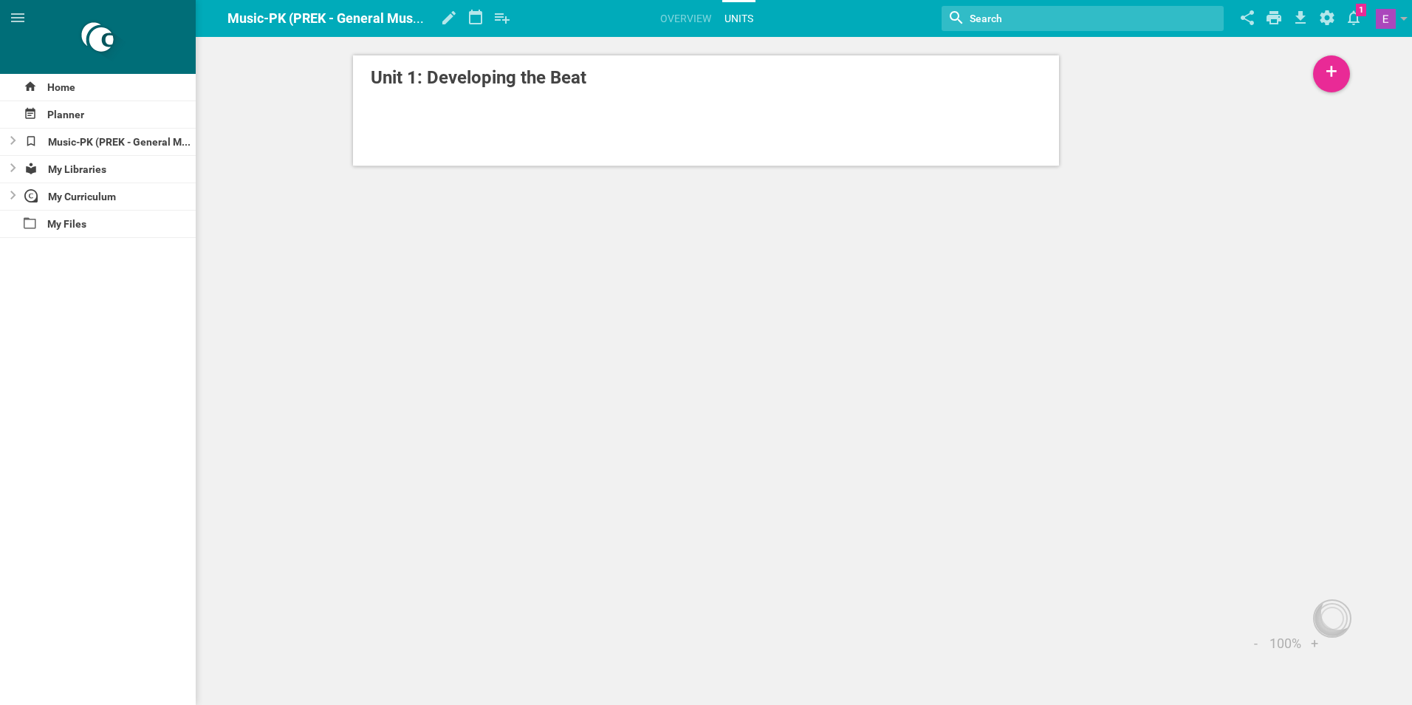
drag, startPoint x: 695, startPoint y: 272, endPoint x: 694, endPoint y: 284, distance: 12.6
click at [694, 284] on div "Home Planner Music-PK (PREK - General Music) My Libraries My Curriculum My File…" at bounding box center [706, 352] width 1412 height 705
